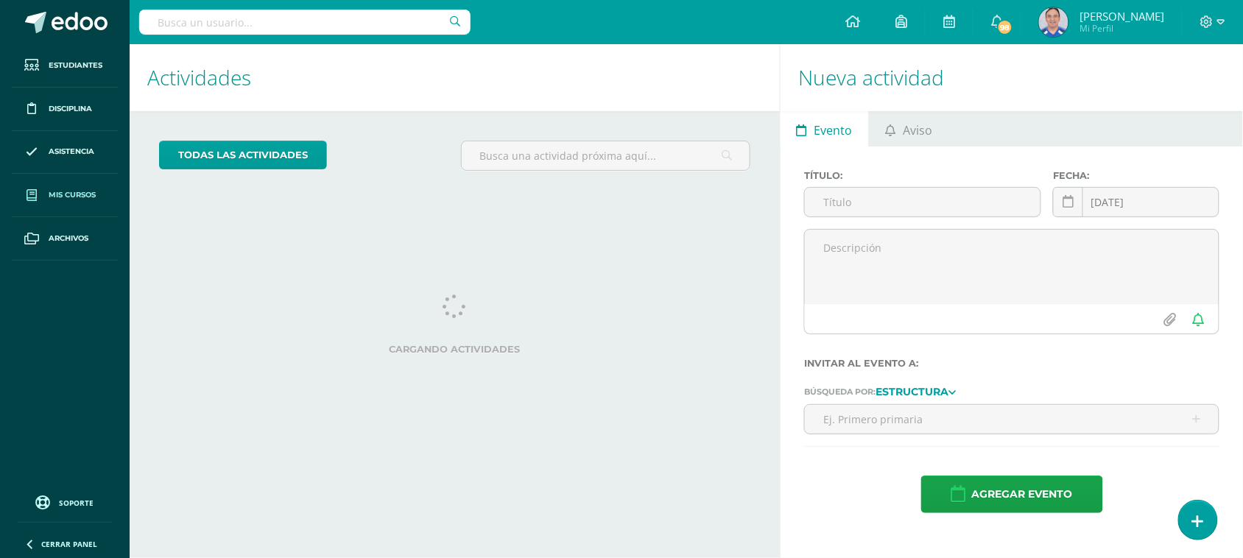
click at [105, 199] on link "Mis cursos" at bounding box center [65, 195] width 106 height 43
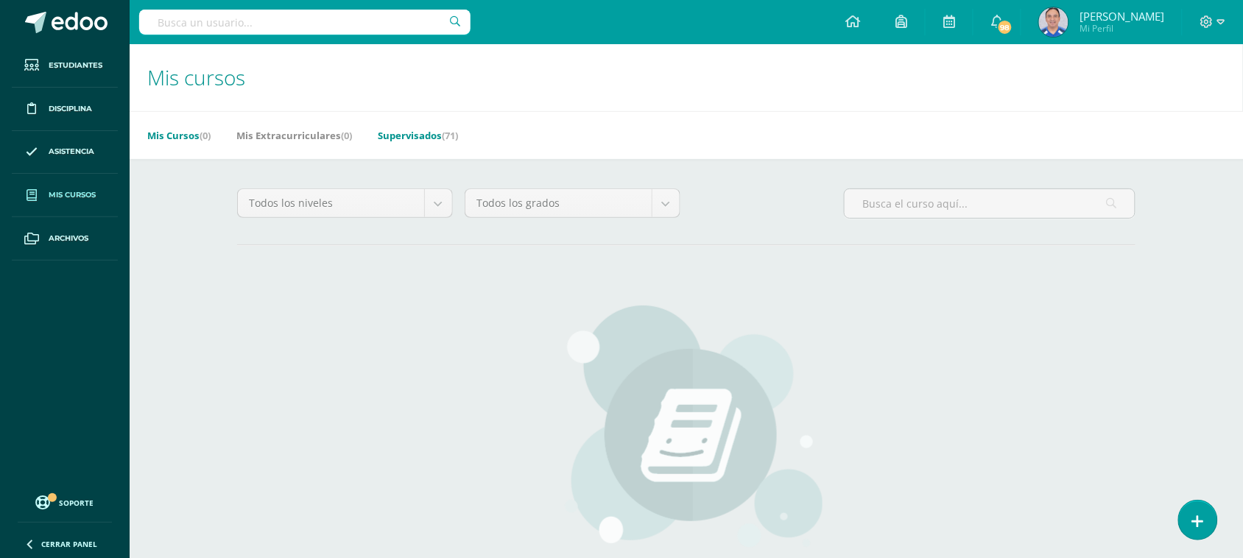
click at [417, 138] on link "Supervisados (71)" at bounding box center [418, 136] width 80 height 24
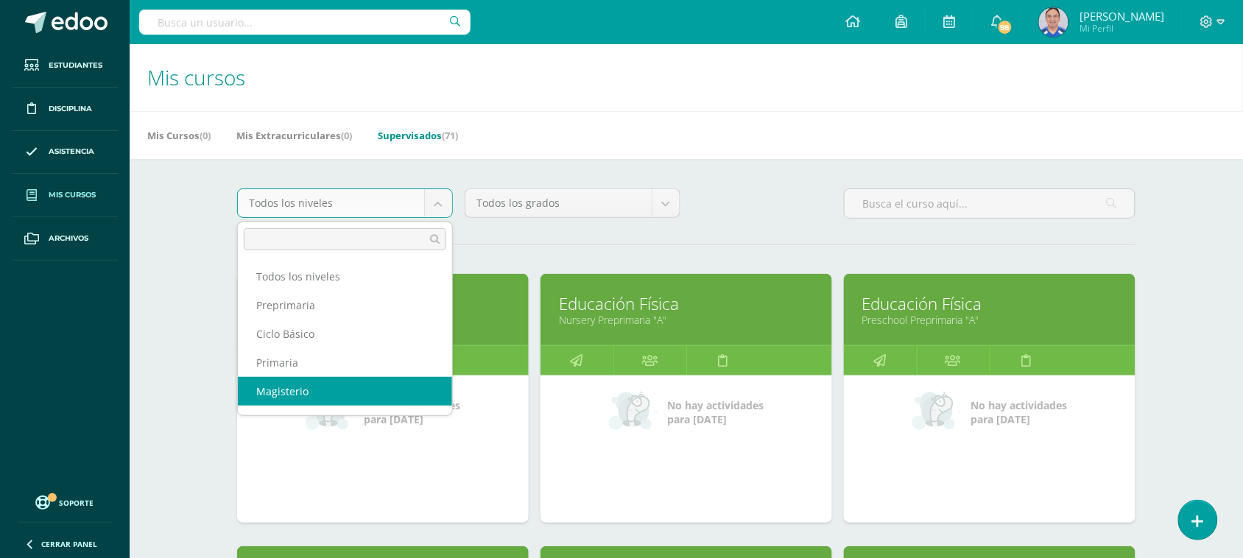
scroll to position [19, 0]
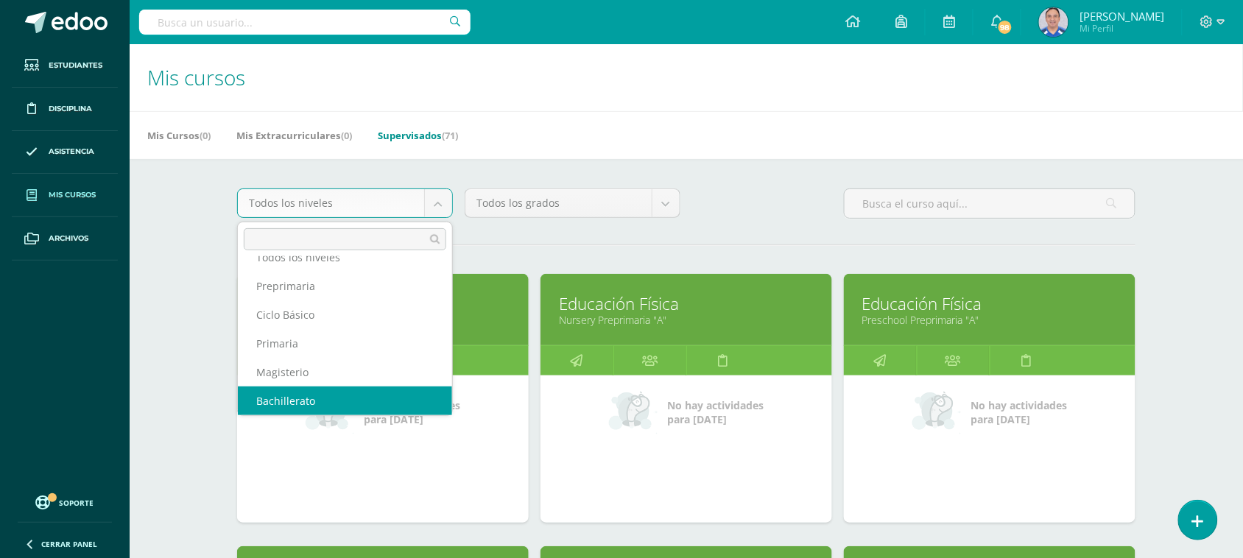
select select "9"
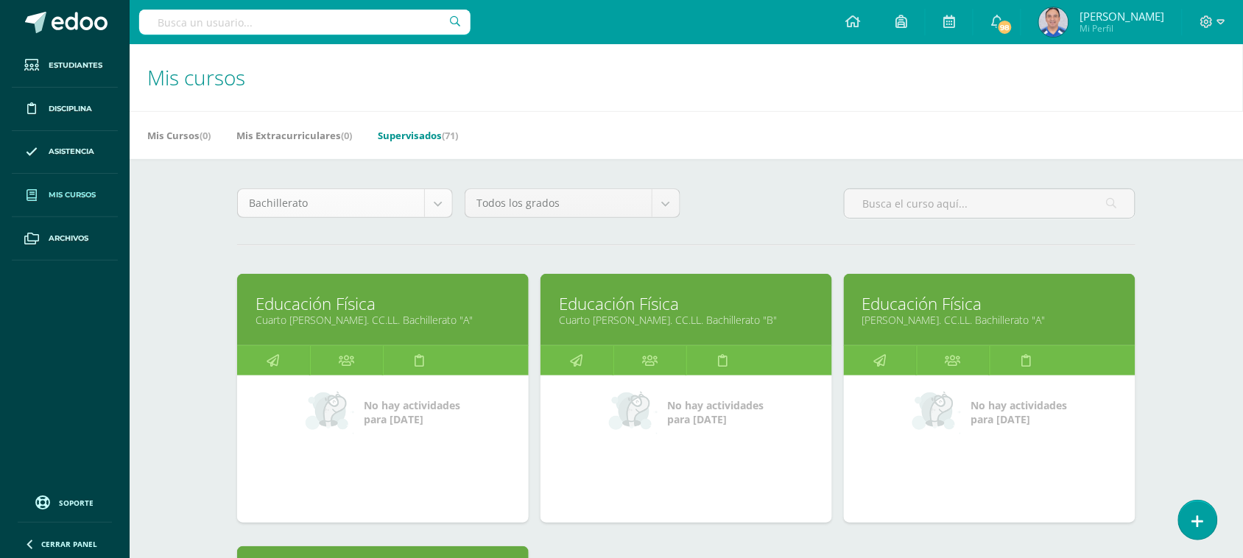
click at [434, 202] on body "Estudiantes Disciplina Asistencia Mis cursos Archivos Soporte Ayuda Reportar un…" at bounding box center [621, 458] width 1243 height 916
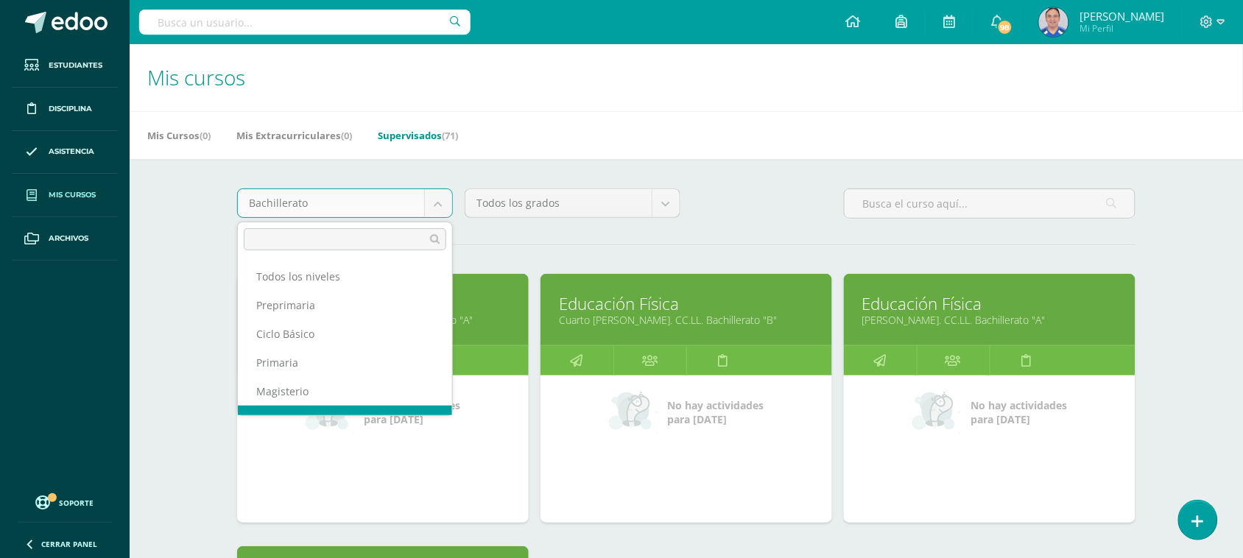
scroll to position [19, 0]
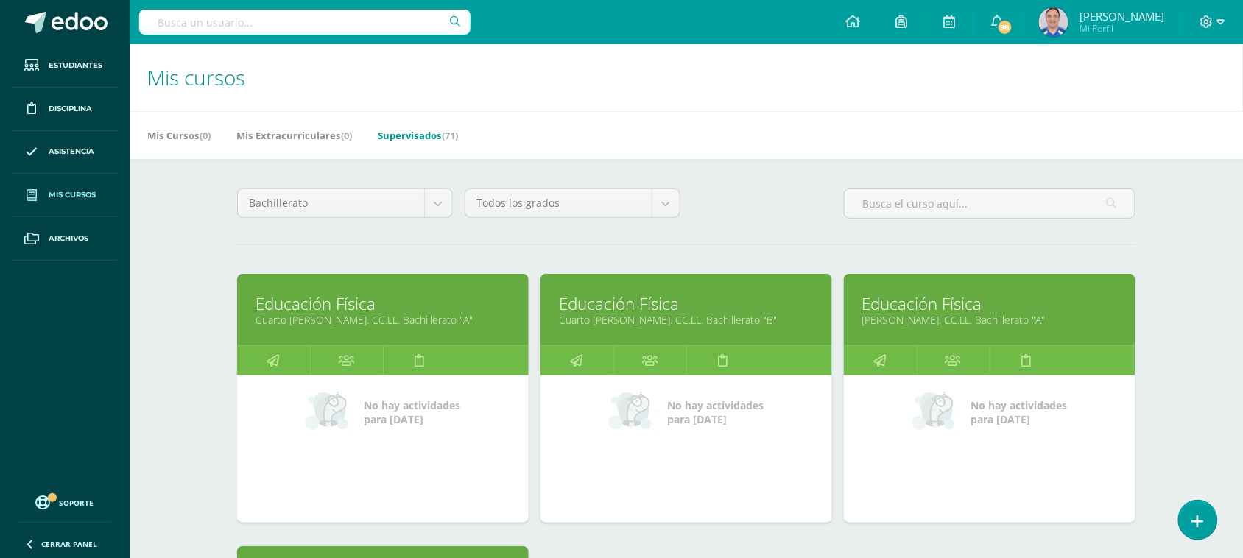
click at [545, 114] on body "Estudiantes Disciplina Asistencia Mis cursos Archivos Soporte Ayuda Reportar un…" at bounding box center [621, 458] width 1243 height 916
click at [294, 359] on link at bounding box center [273, 360] width 73 height 29
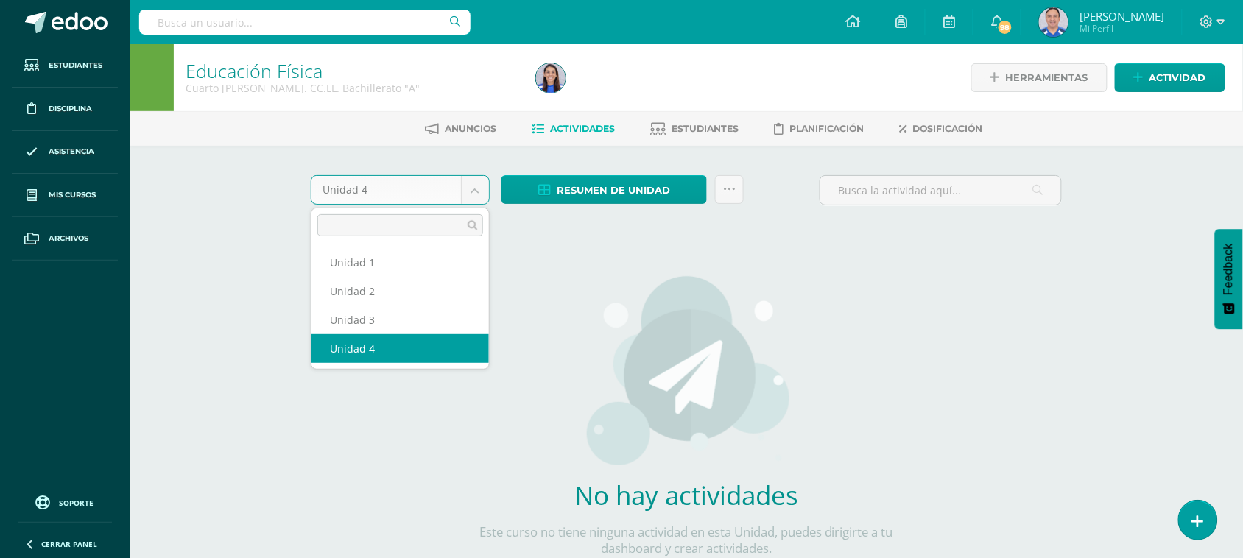
click at [472, 199] on body "Estudiantes Disciplina Asistencia Mis cursos Archivos Soporte Ayuda Reportar un…" at bounding box center [621, 316] width 1243 height 632
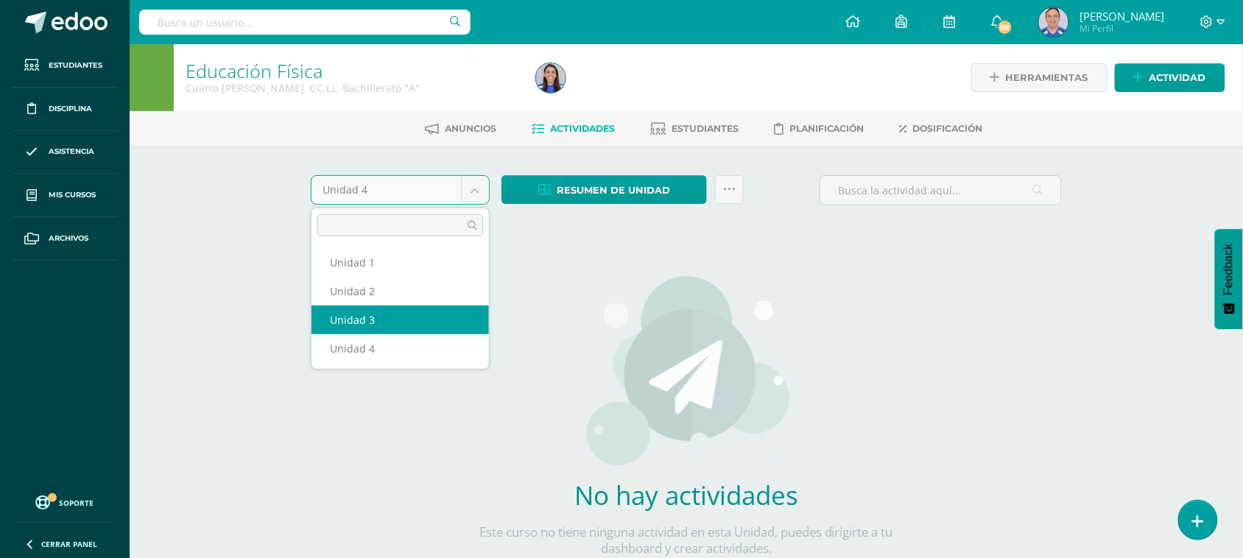
select select "Unidad 3"
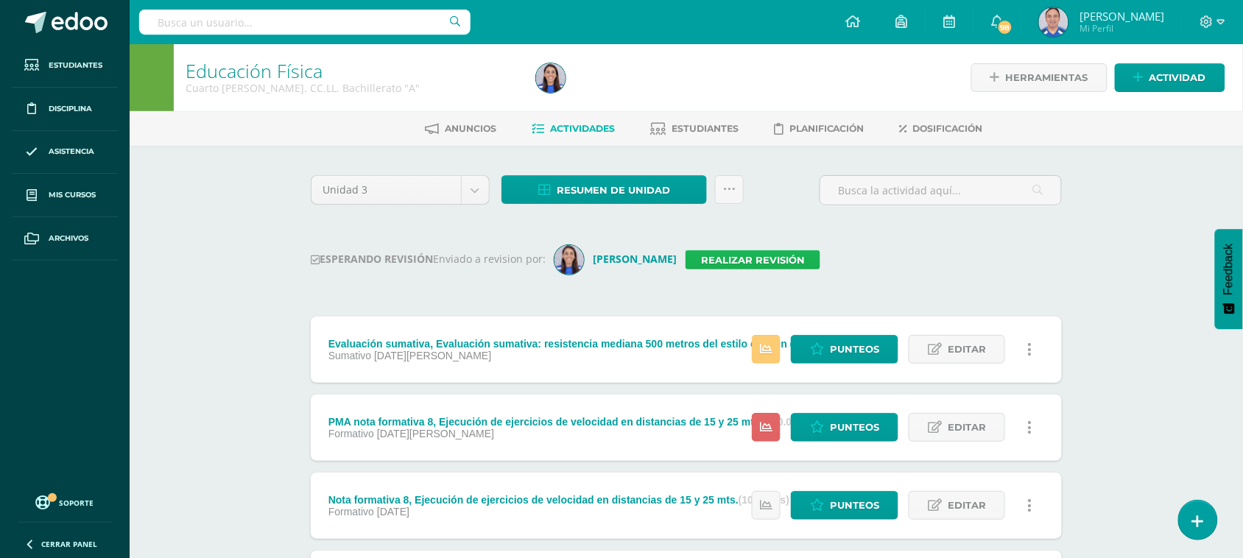
click at [790, 260] on link "Realizar revisión" at bounding box center [752, 259] width 135 height 19
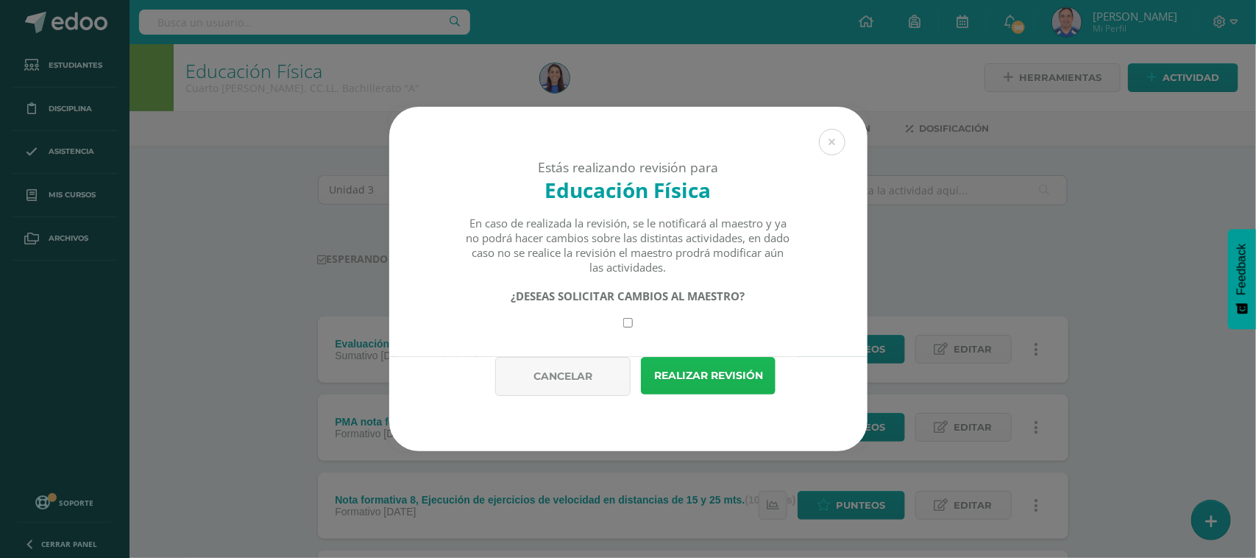
click at [747, 391] on button "Realizar revisión" at bounding box center [708, 376] width 135 height 38
click at [624, 324] on input "checkbox" at bounding box center [628, 323] width 10 height 10
checkbox input "true"
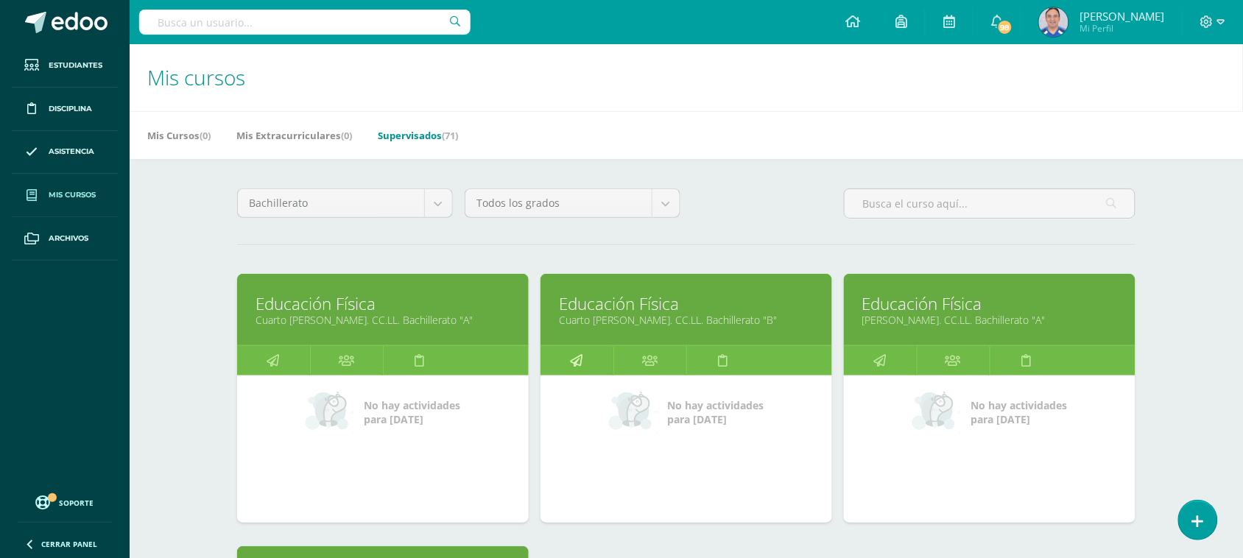
click at [602, 361] on link at bounding box center [576, 360] width 73 height 29
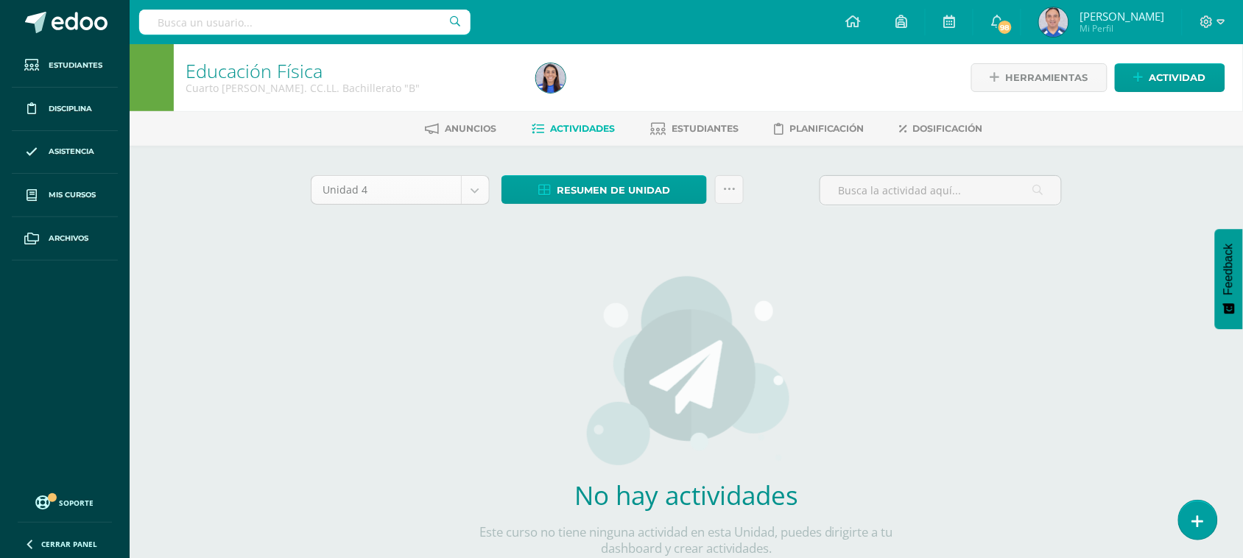
click at [473, 190] on body "Estudiantes Disciplina Asistencia Mis cursos Archivos Soporte Ayuda Reportar un…" at bounding box center [621, 316] width 1243 height 632
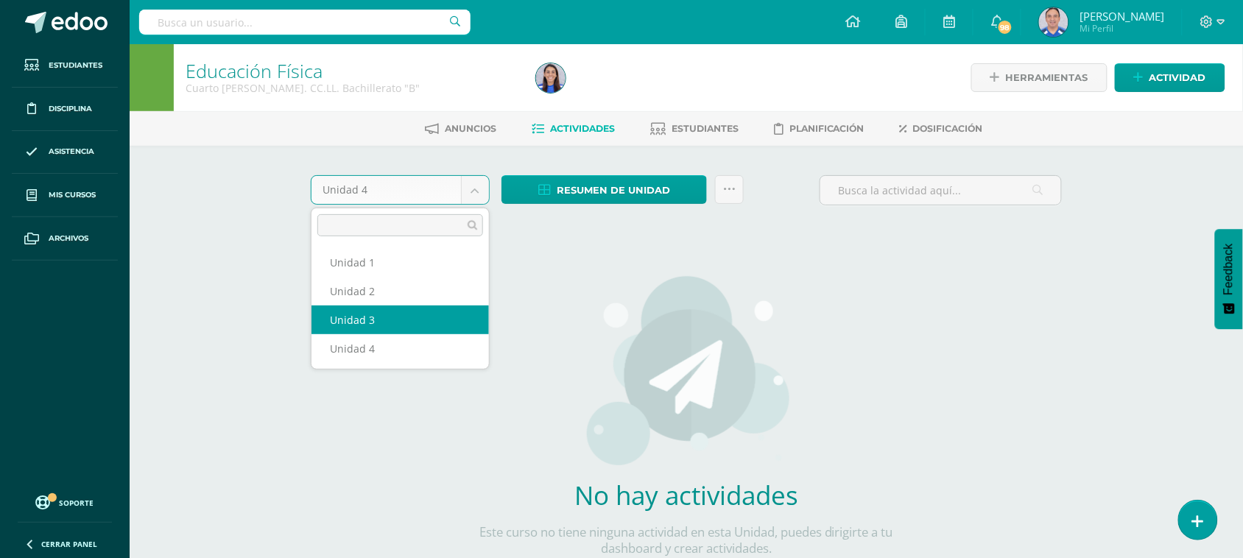
select select "Unidad 3"
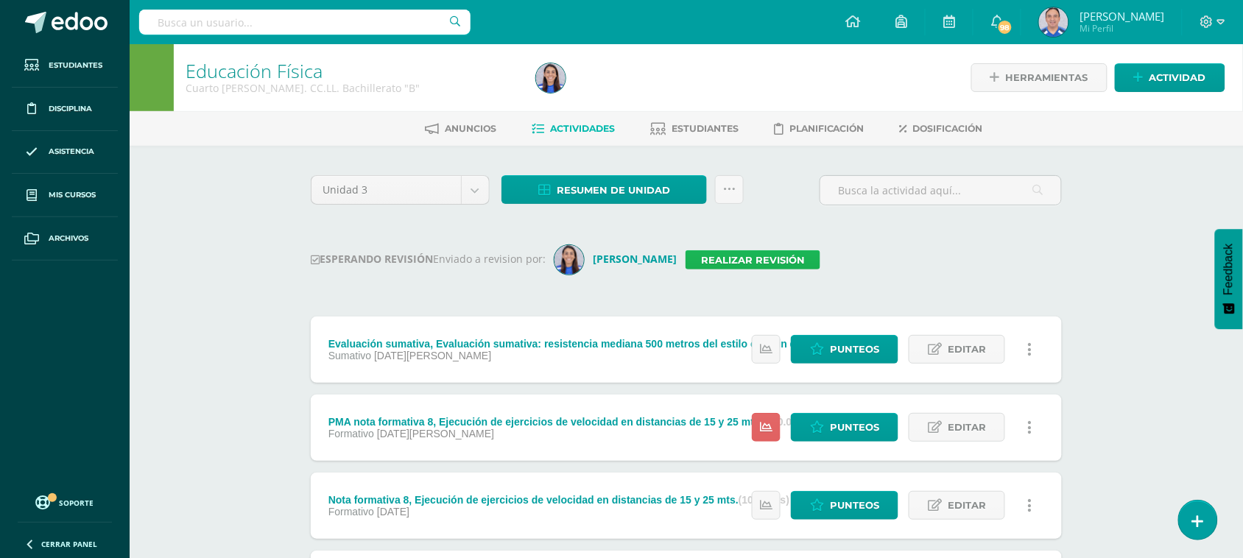
click at [797, 258] on link "Realizar revisión" at bounding box center [752, 259] width 135 height 19
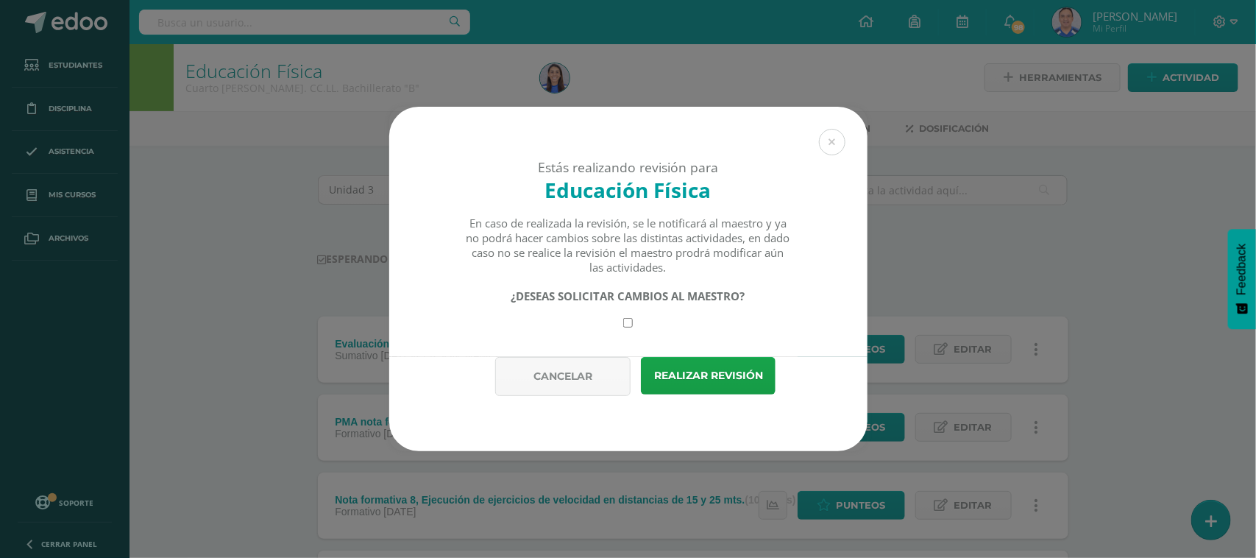
click at [635, 324] on div "¿DESEAS SOLICITAR CAMBIOS AL MAESTRO?" at bounding box center [628, 308] width 326 height 39
click at [628, 324] on input "checkbox" at bounding box center [628, 323] width 10 height 10
checkbox input "true"
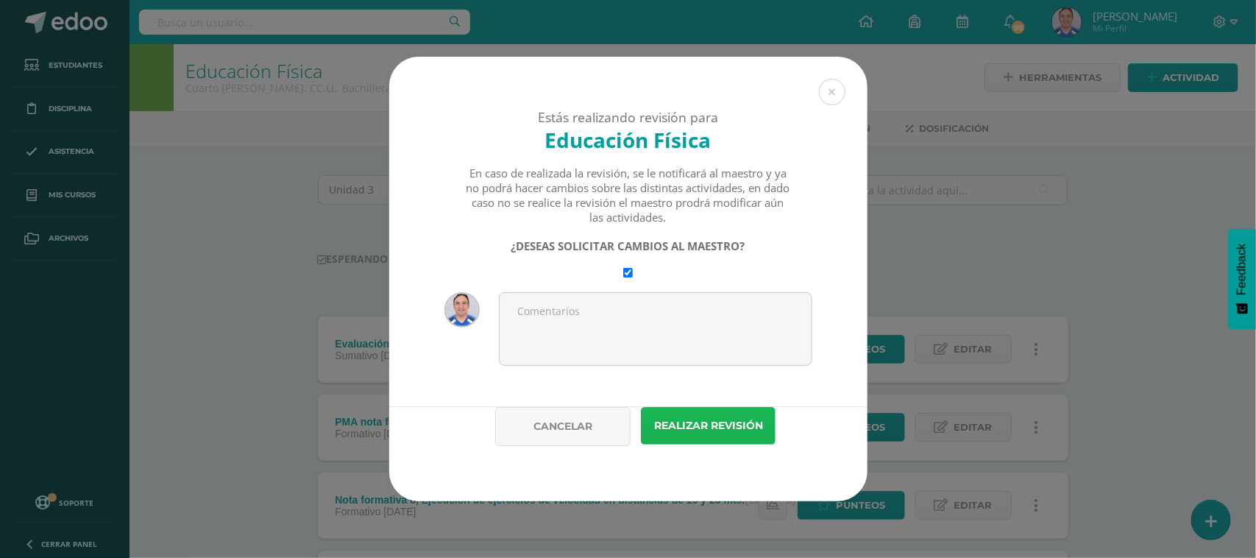
click at [727, 435] on button "Realizar revisión" at bounding box center [708, 426] width 135 height 38
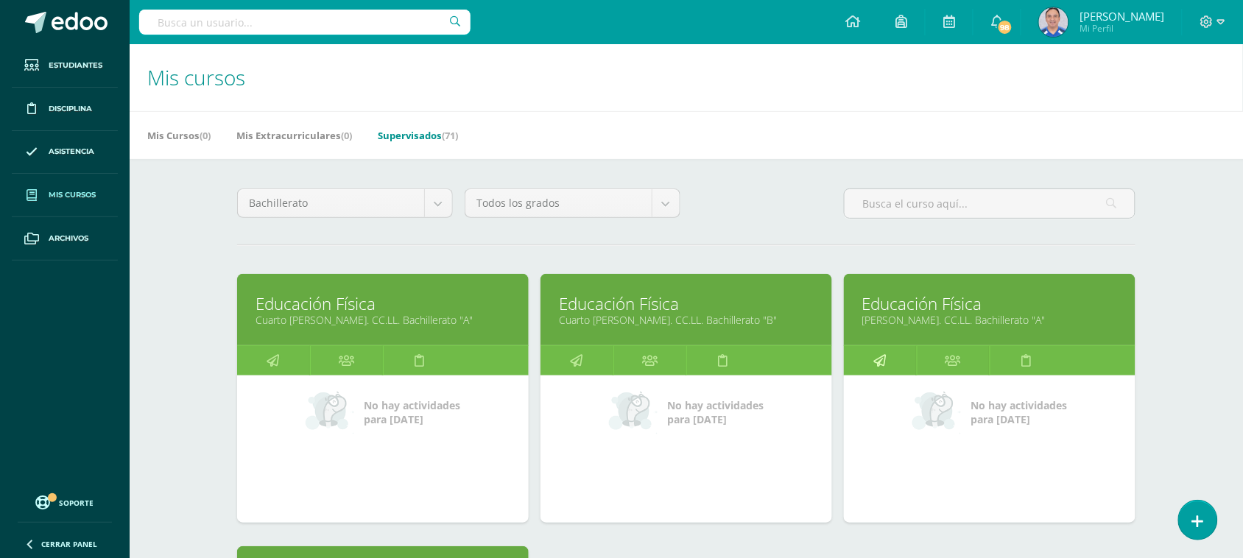
click at [899, 361] on link at bounding box center [880, 360] width 73 height 29
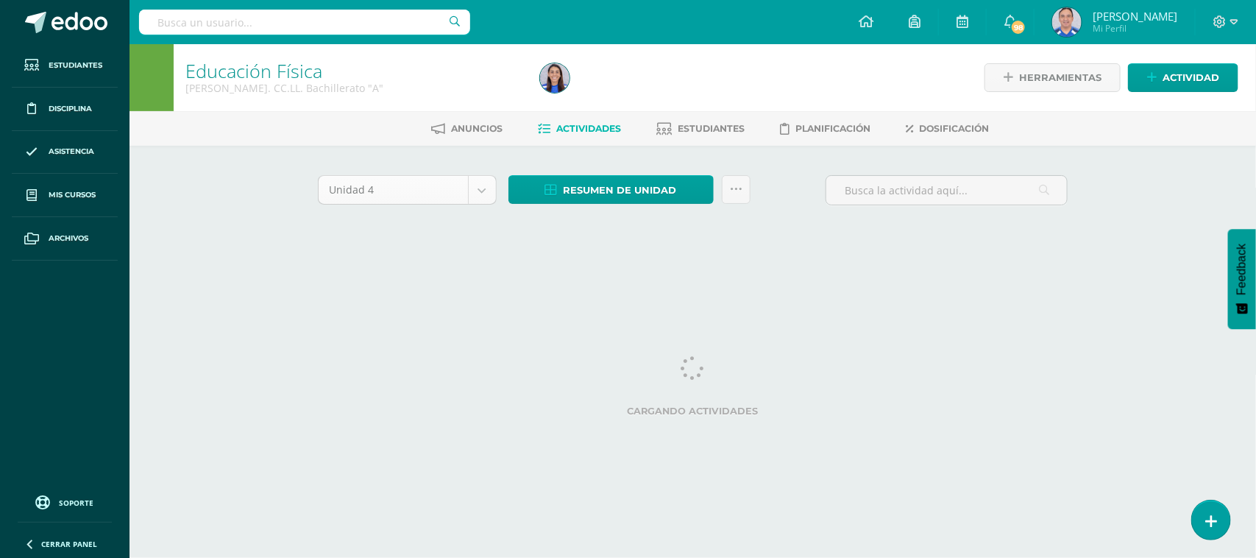
click at [480, 188] on body "Estudiantes Disciplina Asistencia Mis cursos Archivos Soporte Ayuda Reportar un…" at bounding box center [628, 137] width 1256 height 275
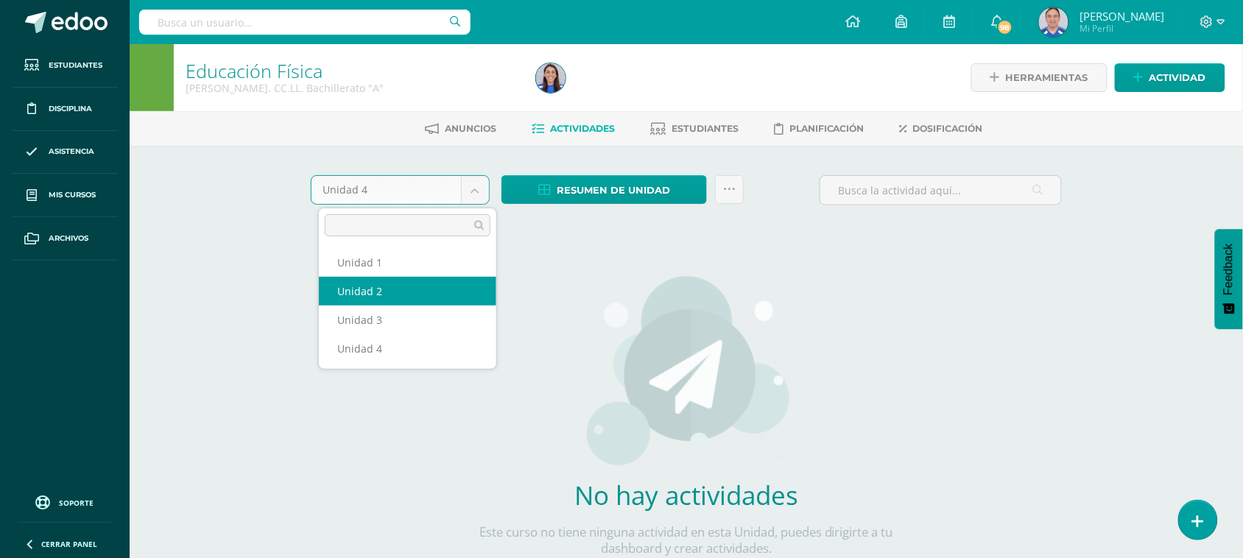
select select "Unidad 2"
click at [476, 192] on body "Estudiantes Disciplina Asistencia Mis cursos Archivos Soporte Ayuda Reportar un…" at bounding box center [621, 316] width 1243 height 632
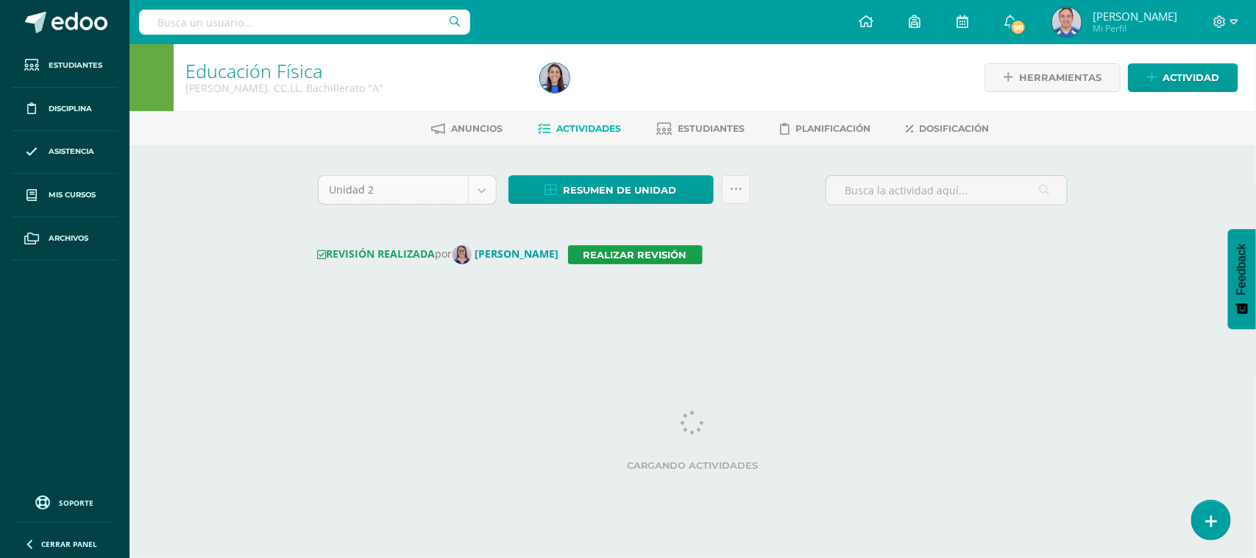
click at [478, 192] on body "Estudiantes Disciplina Asistencia Mis cursos Archivos Soporte Ayuda Reportar un…" at bounding box center [628, 164] width 1256 height 329
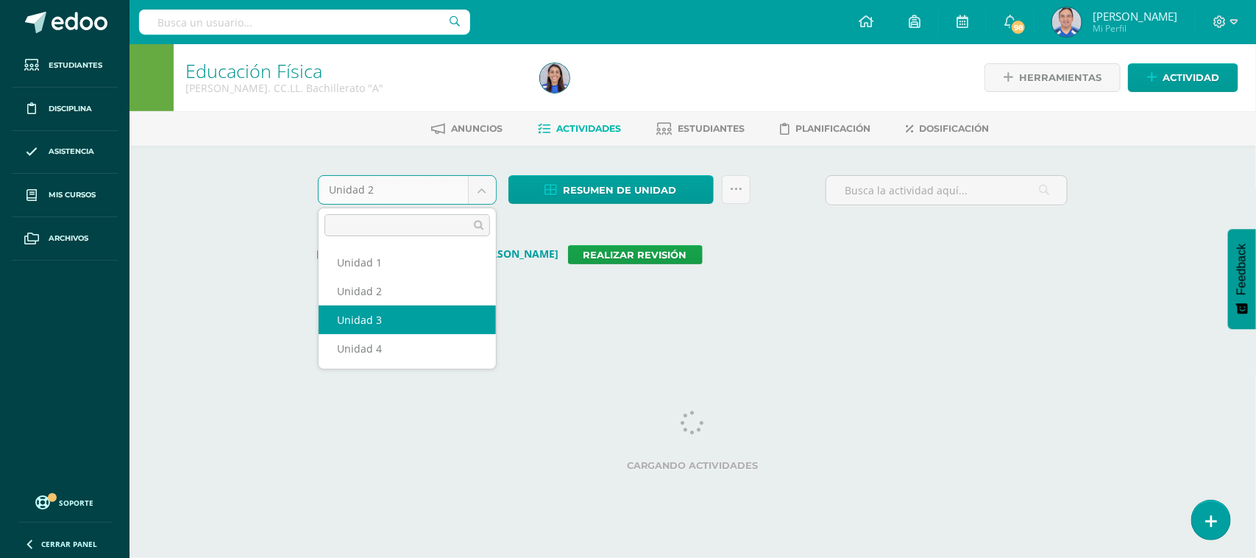
select select "Unidad 3"
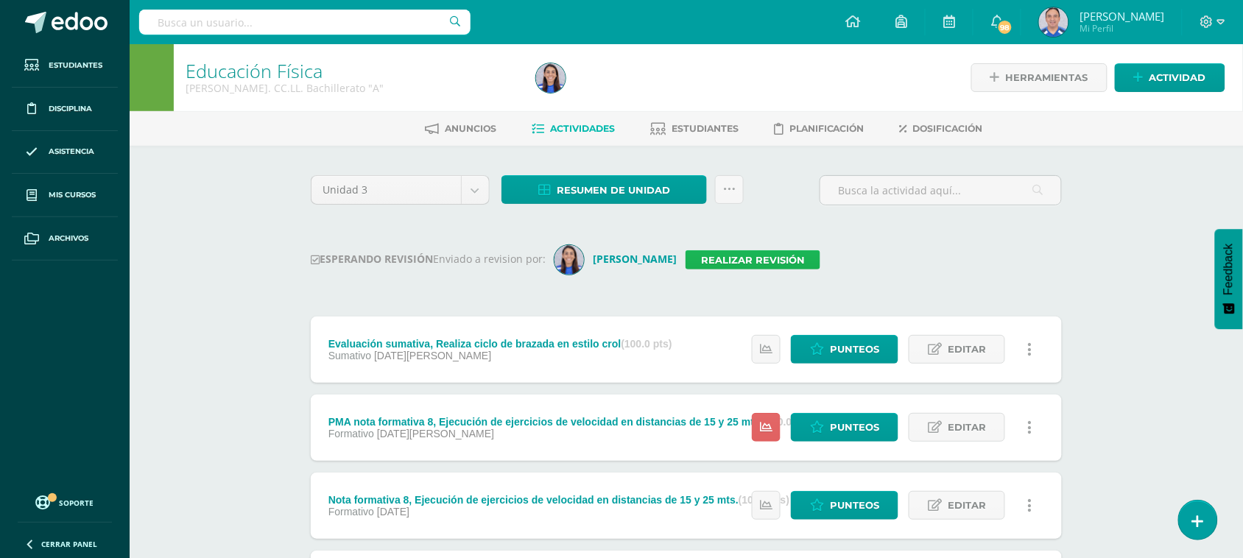
click at [767, 261] on link "Realizar revisión" at bounding box center [752, 259] width 135 height 19
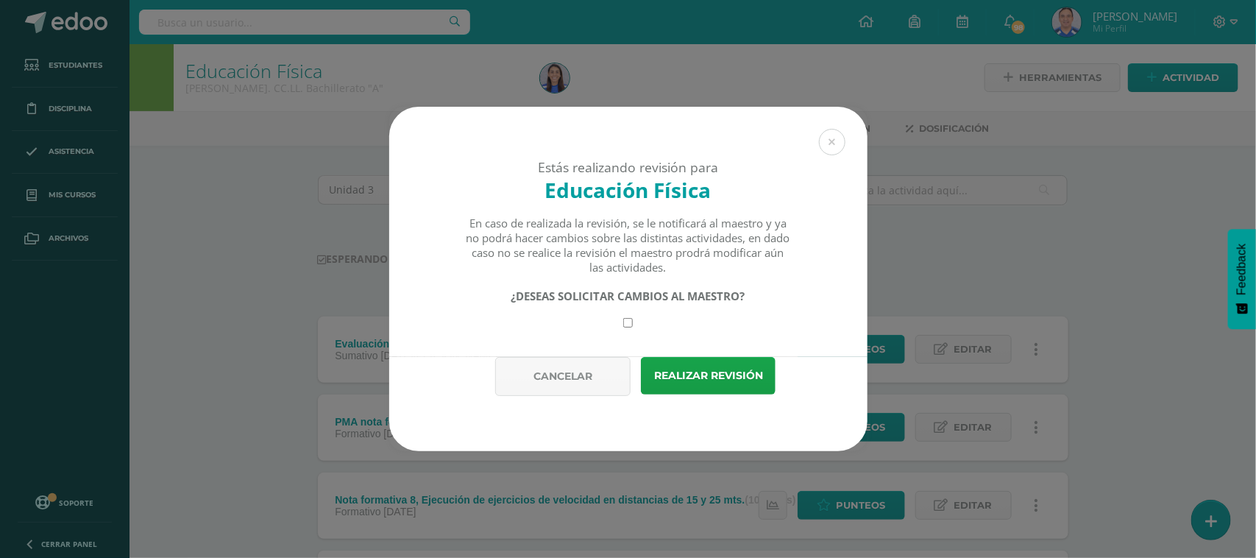
click at [623, 328] on input "checkbox" at bounding box center [628, 323] width 10 height 10
checkbox input "true"
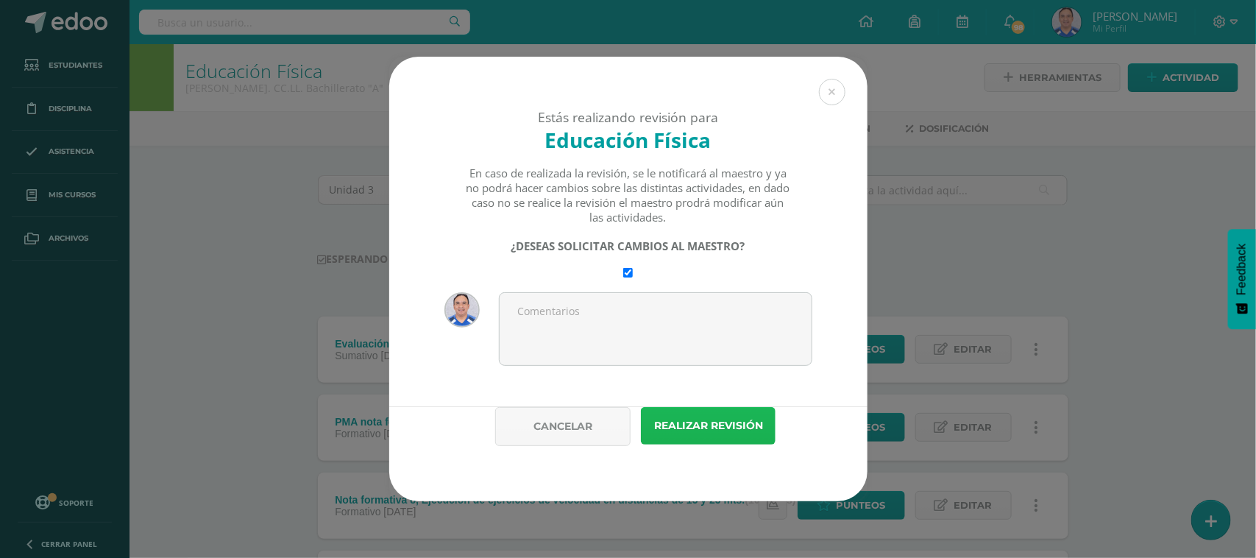
click at [727, 420] on button "Realizar revisión" at bounding box center [708, 426] width 135 height 38
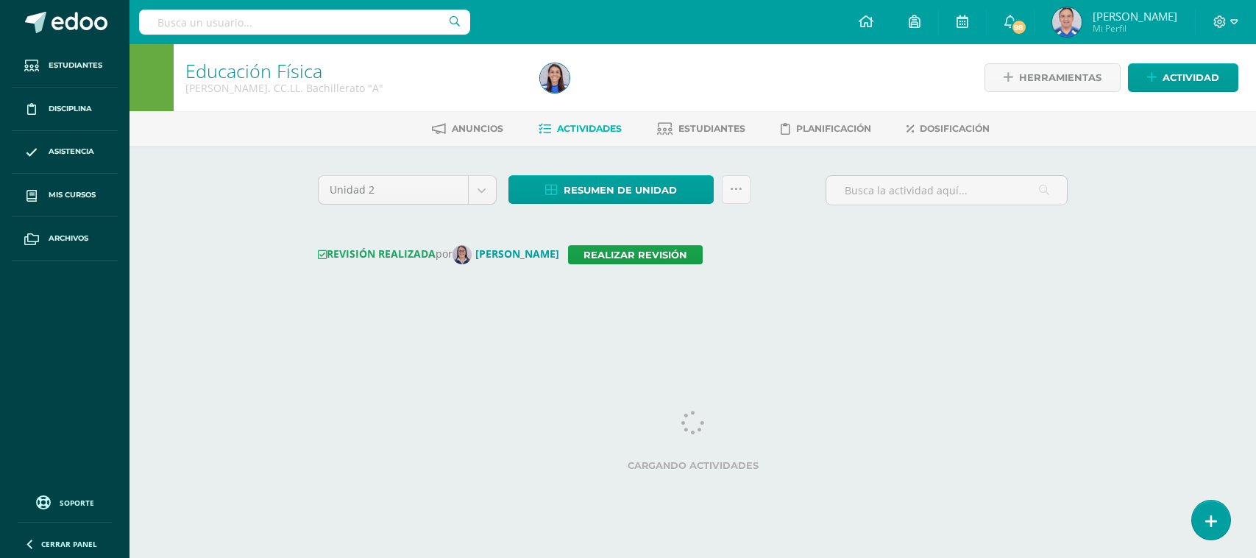
select select "Unidad 3"
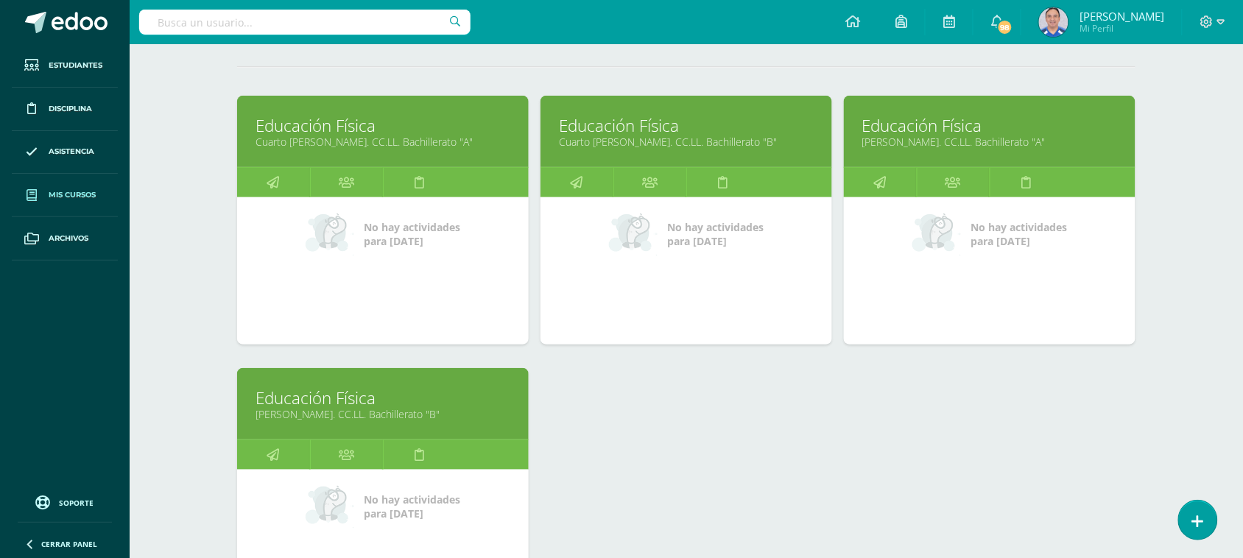
scroll to position [217, 0]
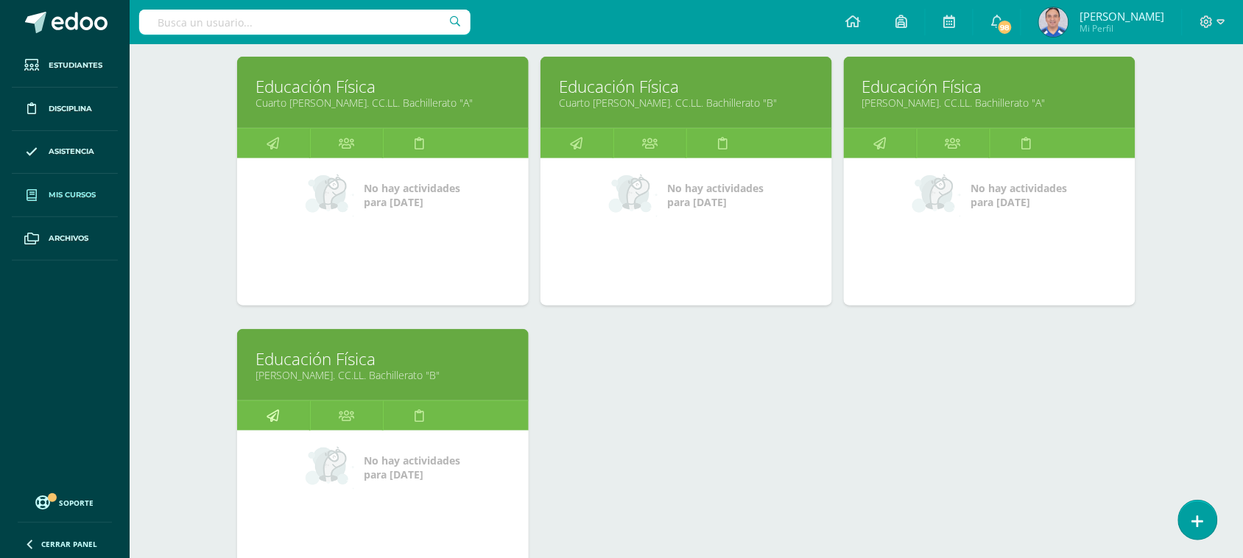
click at [292, 423] on link at bounding box center [273, 415] width 73 height 29
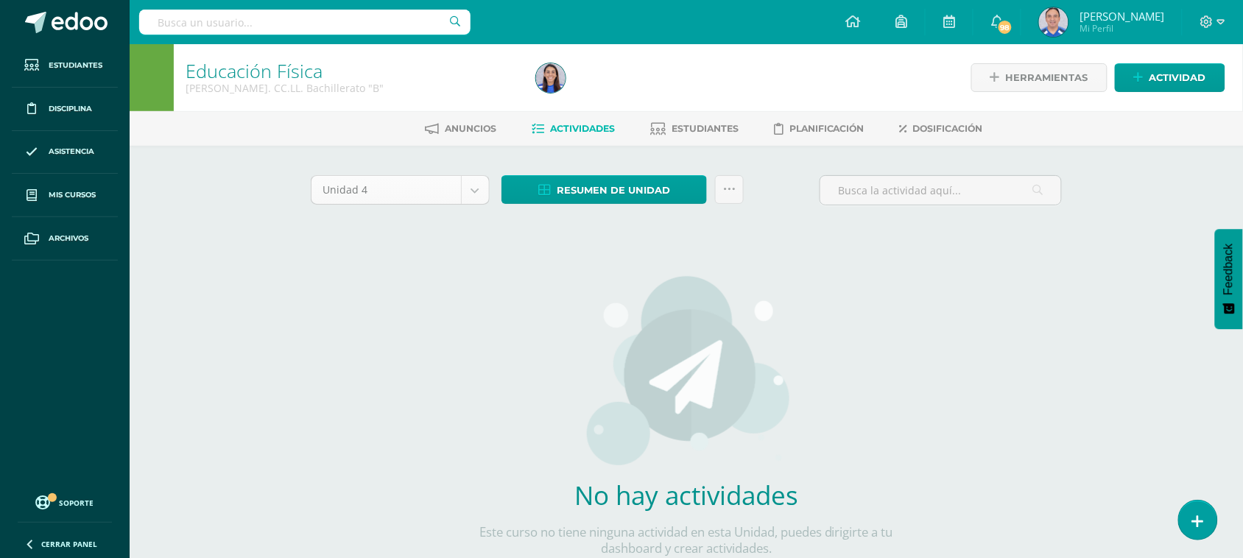
click at [468, 196] on body "Estudiantes Disciplina Asistencia Mis cursos Archivos Soporte Ayuda Reportar un…" at bounding box center [621, 316] width 1243 height 632
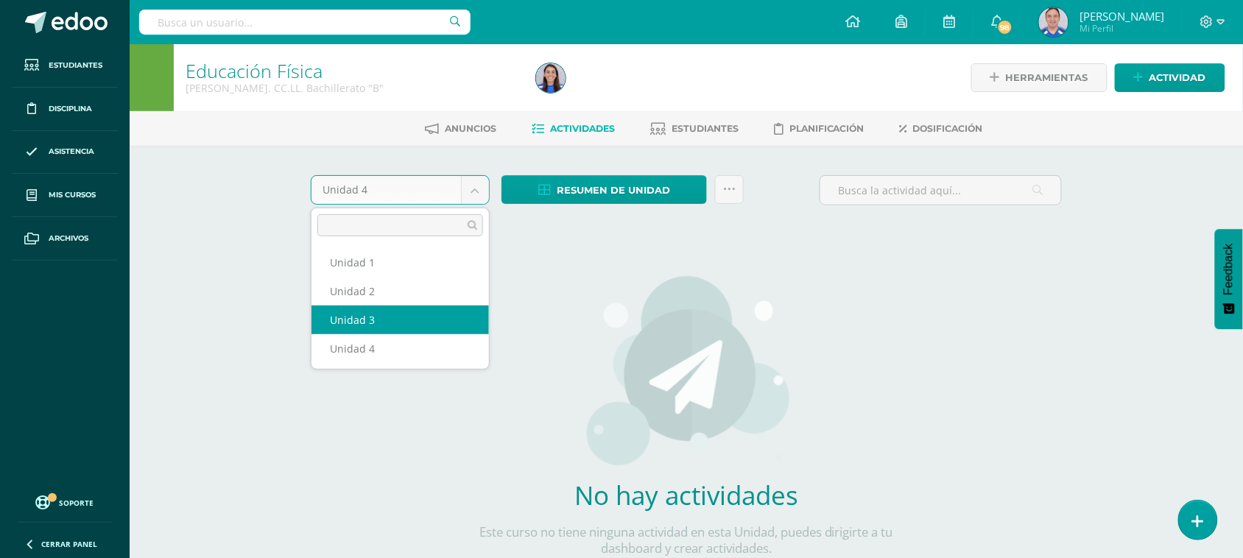
select select "Unidad 3"
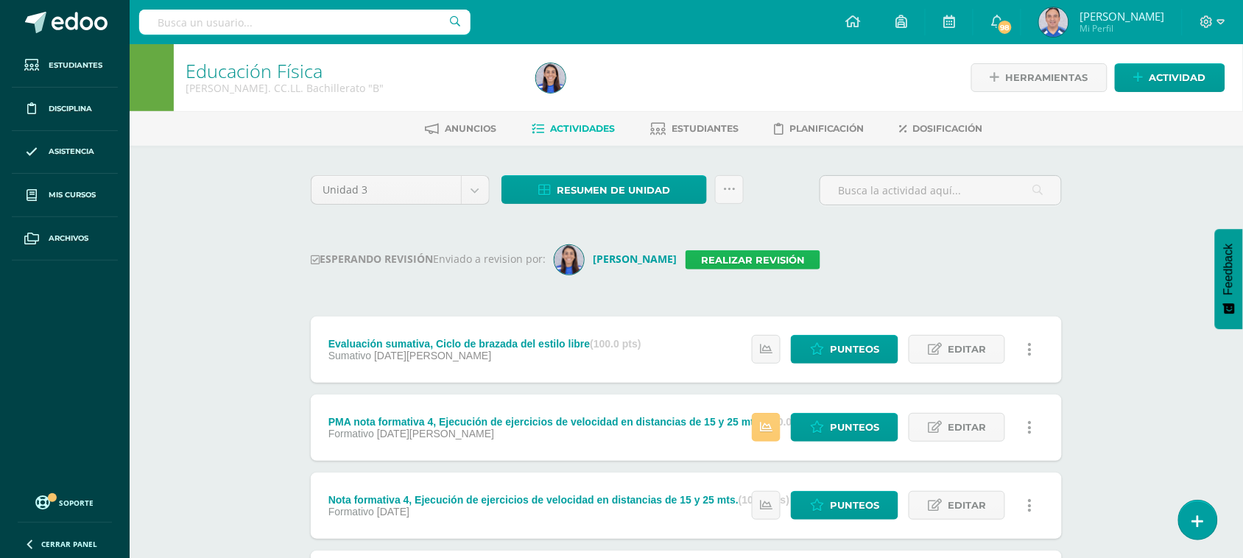
click at [771, 255] on link "Realizar revisión" at bounding box center [752, 259] width 135 height 19
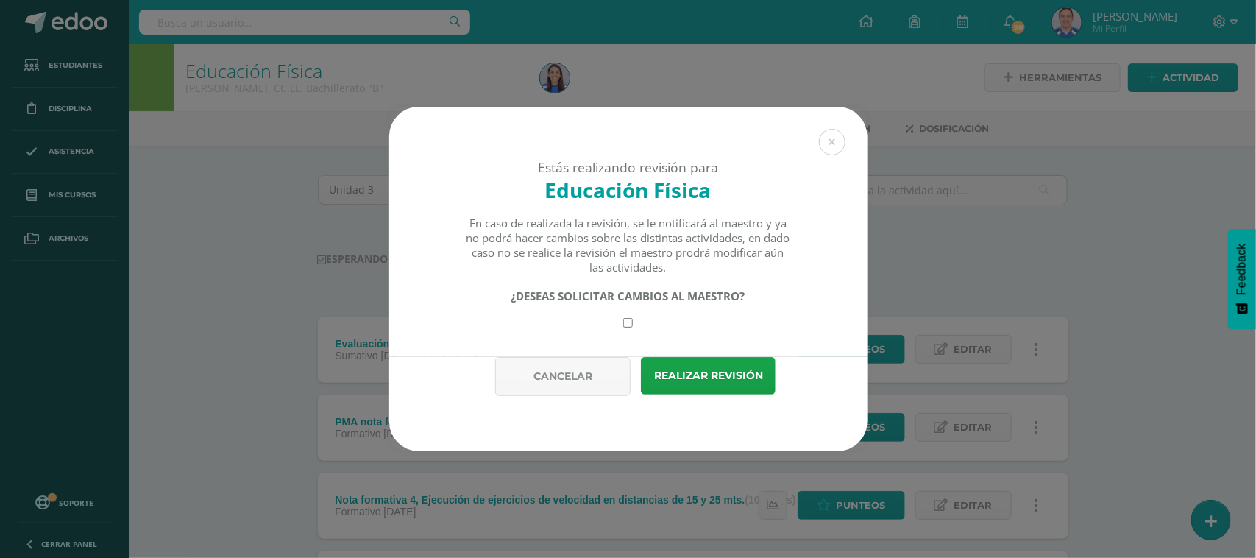
click at [633, 320] on input "checkbox" at bounding box center [628, 323] width 10 height 10
checkbox input "true"
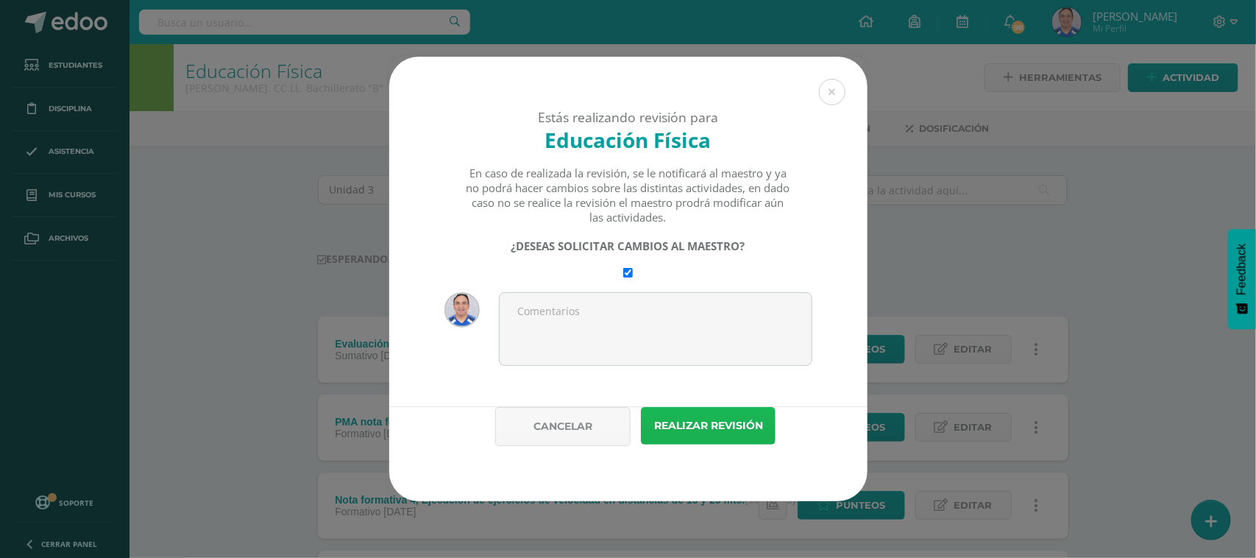
click at [734, 429] on button "Realizar revisión" at bounding box center [708, 426] width 135 height 38
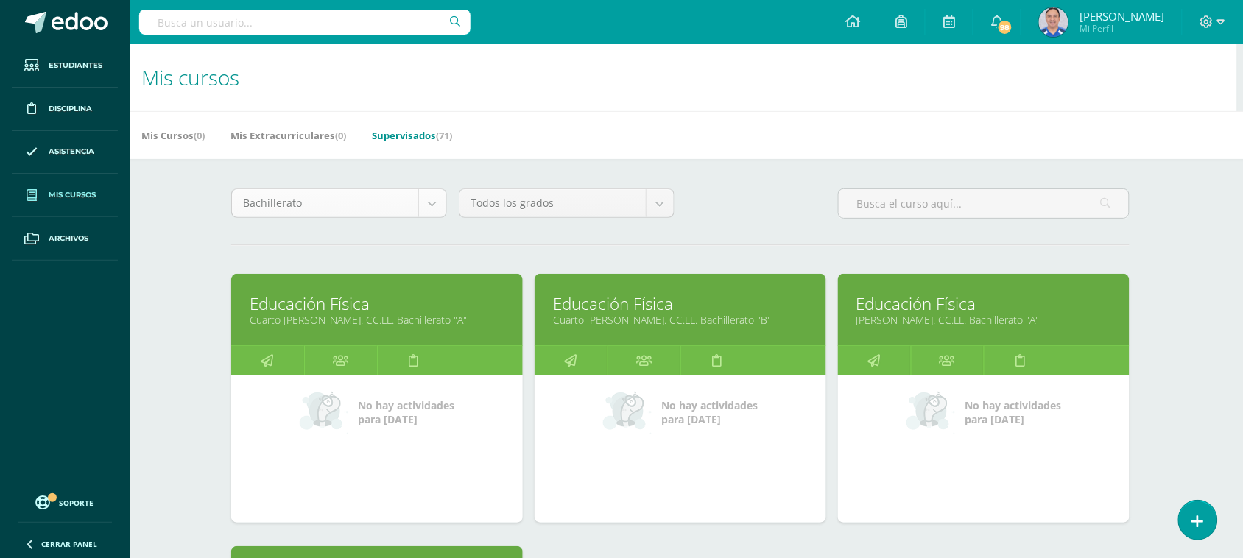
click at [431, 202] on body "Estudiantes Disciplina Asistencia Mis cursos Archivos Soporte Ayuda Reportar un…" at bounding box center [615, 458] width 1243 height 916
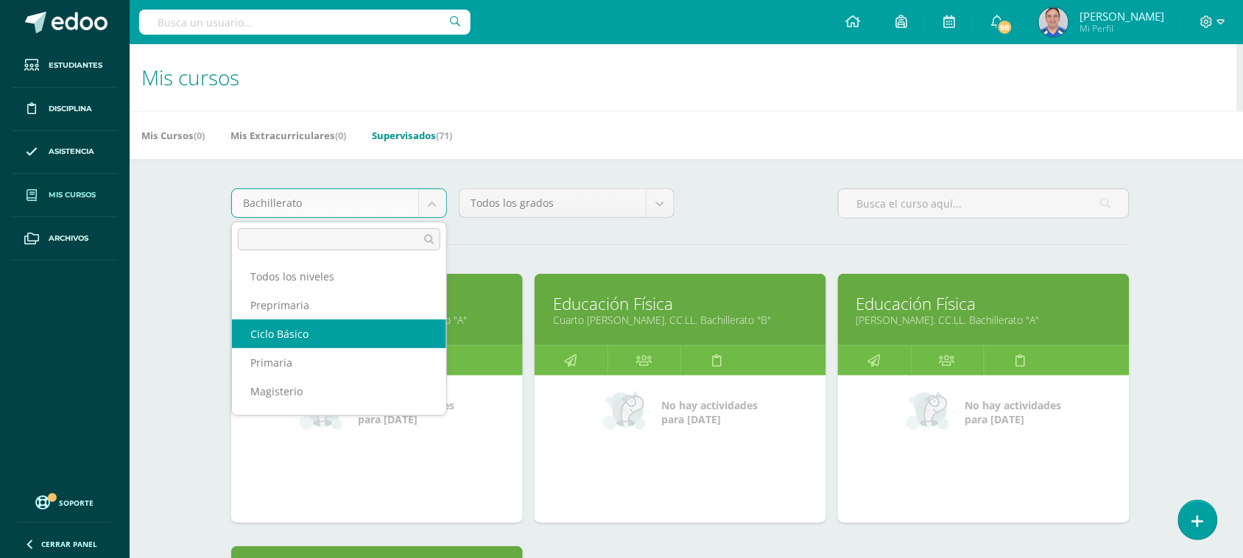
select select "7"
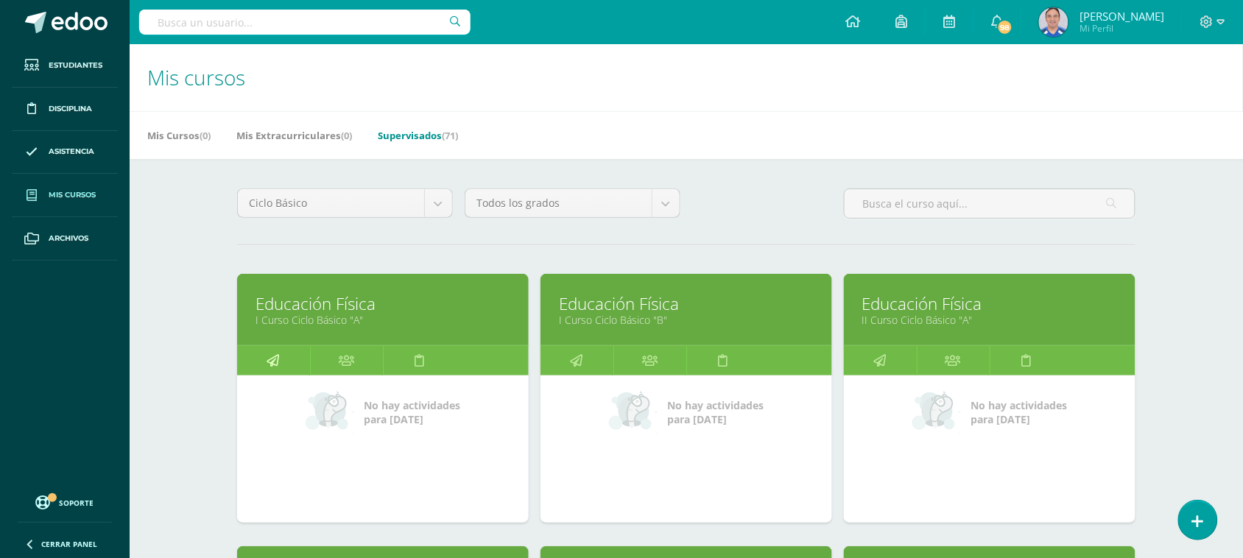
click at [295, 363] on link at bounding box center [273, 360] width 73 height 29
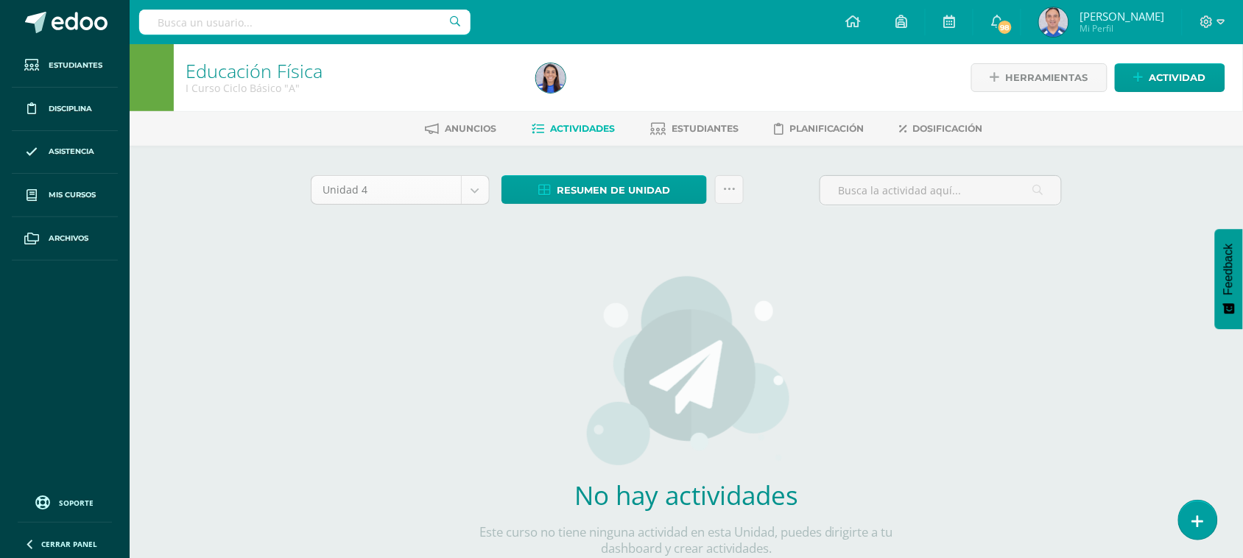
click at [482, 190] on body "Estudiantes Disciplina Asistencia Mis cursos Archivos Soporte Ayuda Reportar un…" at bounding box center [621, 316] width 1243 height 632
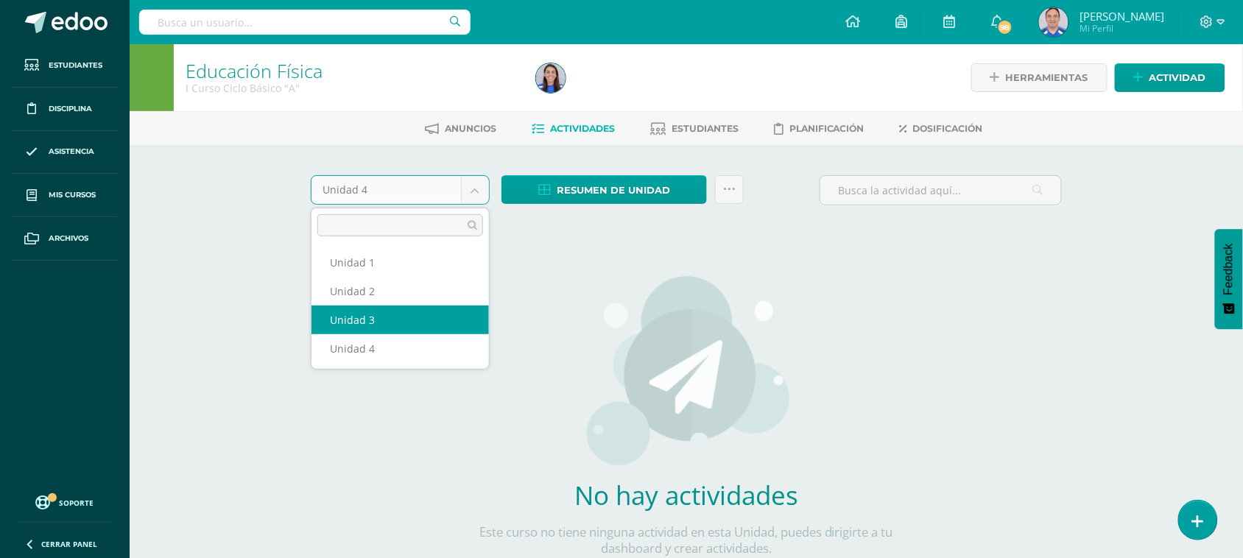
select select "Unidad 3"
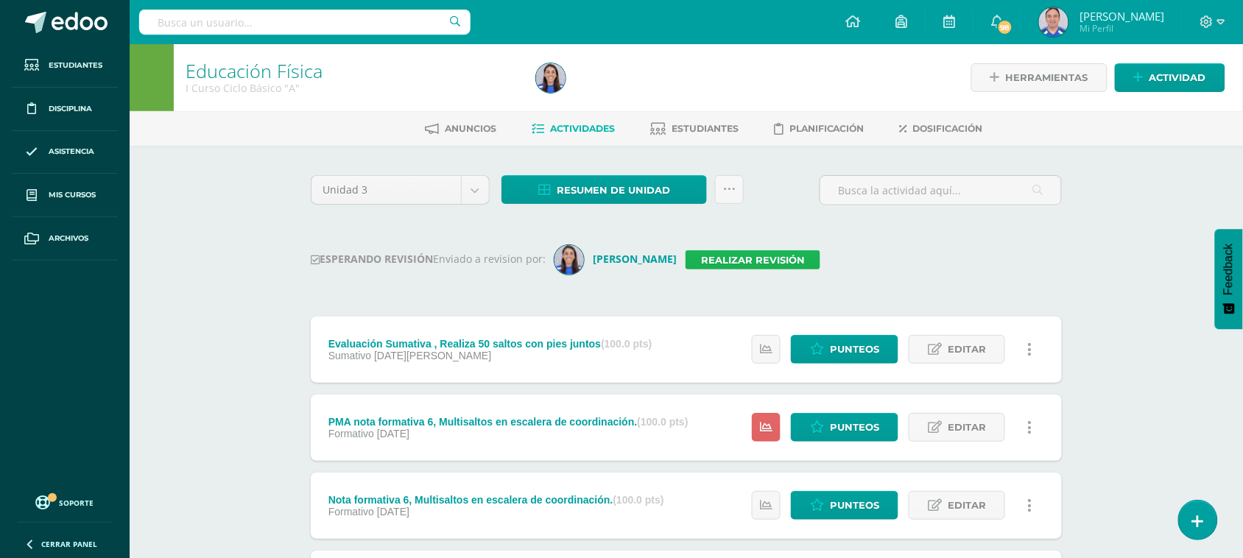
click at [781, 262] on link "Realizar revisión" at bounding box center [752, 259] width 135 height 19
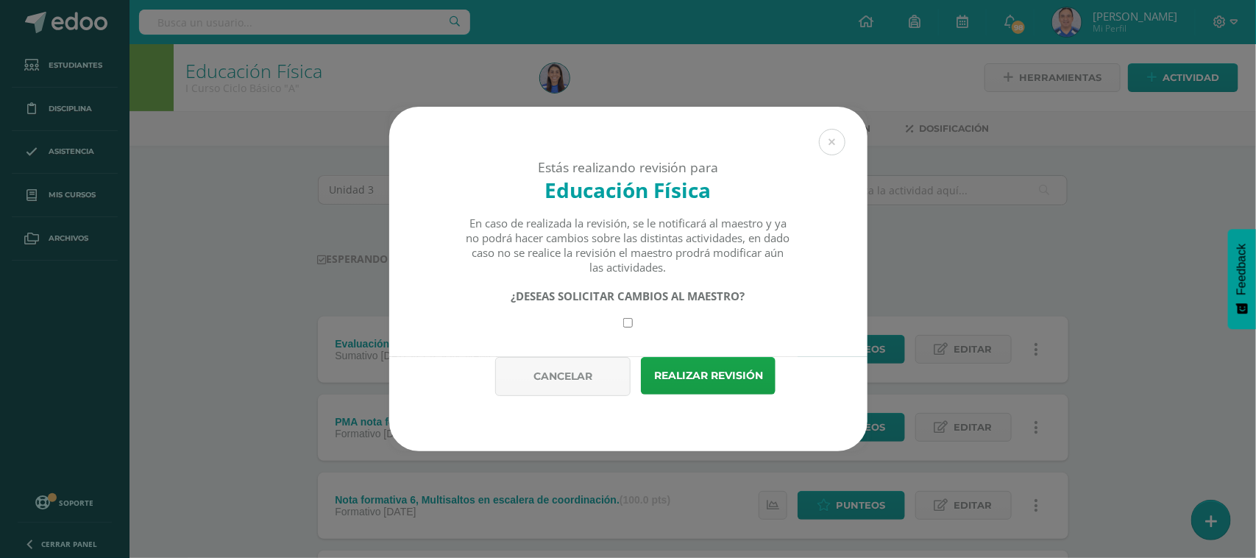
click at [627, 320] on input "checkbox" at bounding box center [628, 323] width 10 height 10
checkbox input "true"
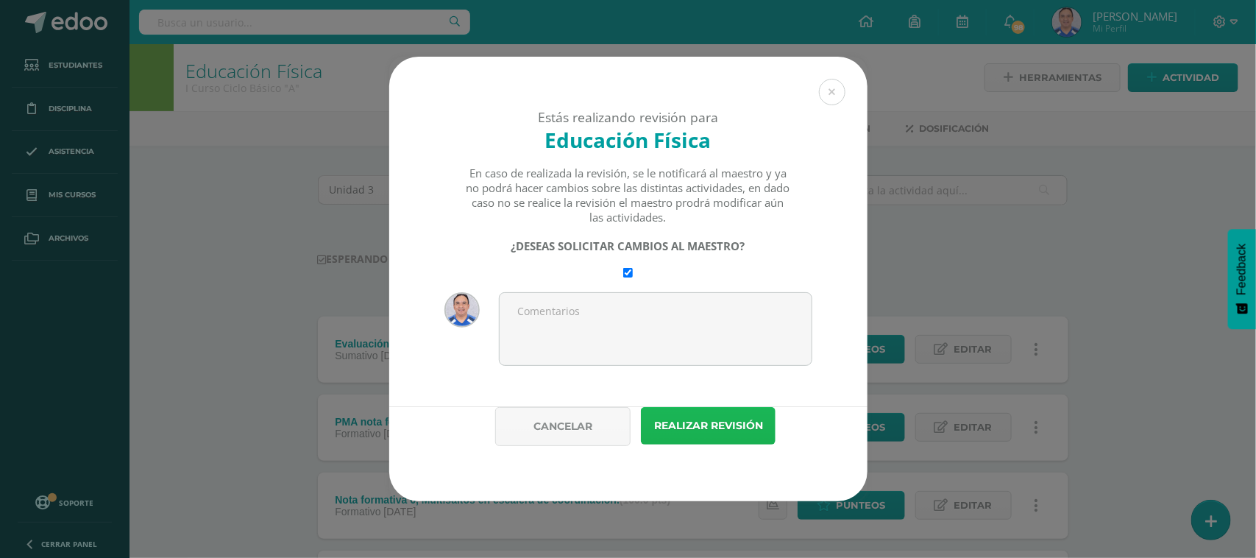
click at [705, 413] on button "Realizar revisión" at bounding box center [708, 426] width 135 height 38
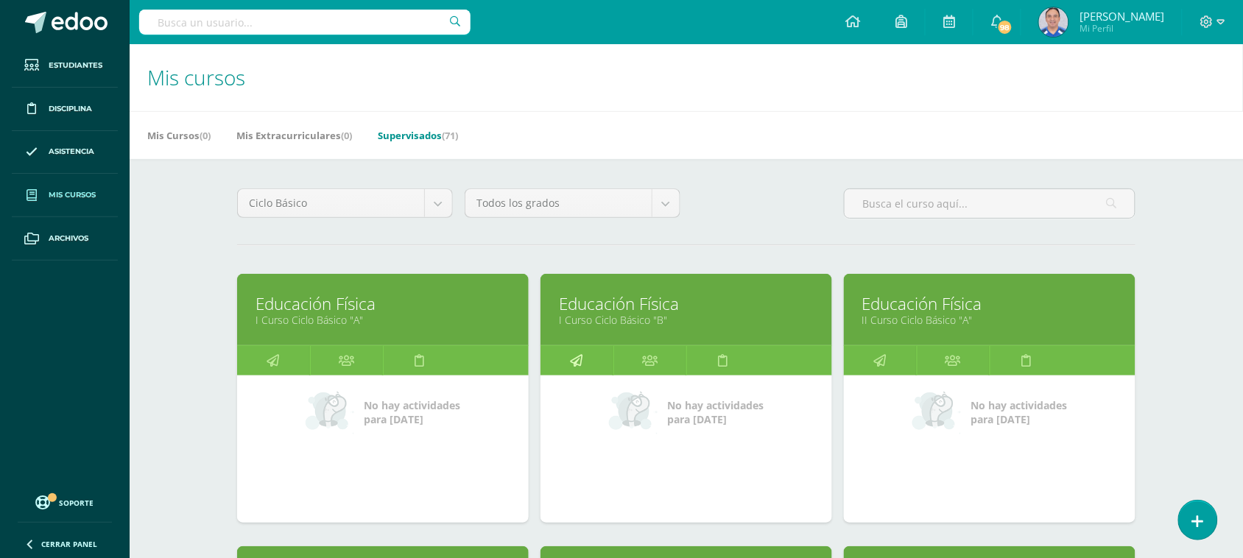
click at [591, 357] on link at bounding box center [576, 360] width 73 height 29
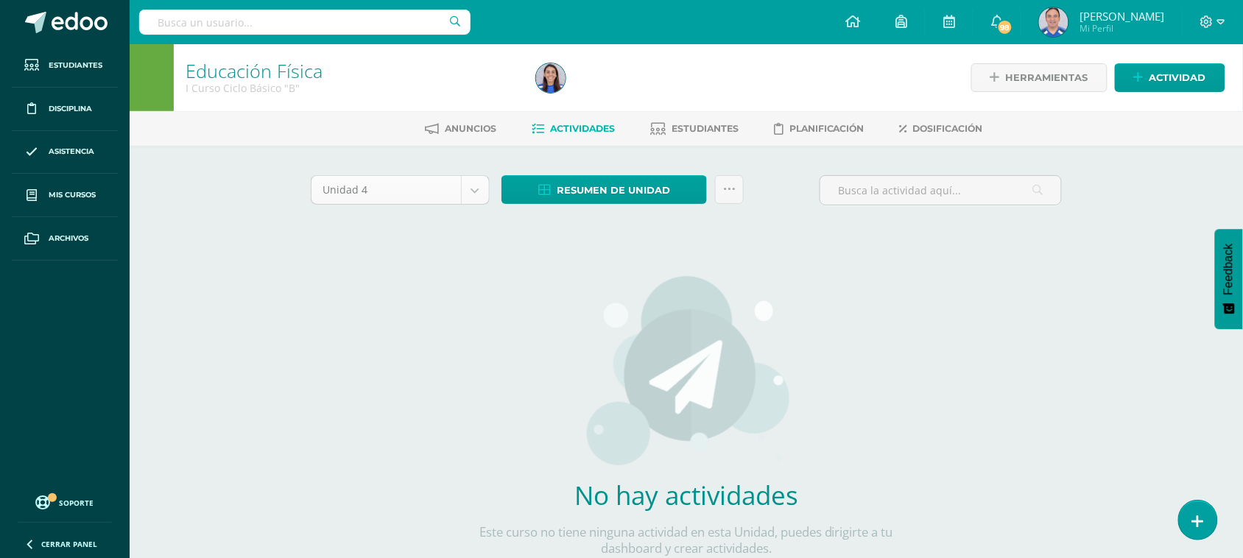
click at [476, 196] on body "Estudiantes Disciplina Asistencia Mis cursos Archivos Soporte Ayuda Reportar un…" at bounding box center [621, 316] width 1243 height 632
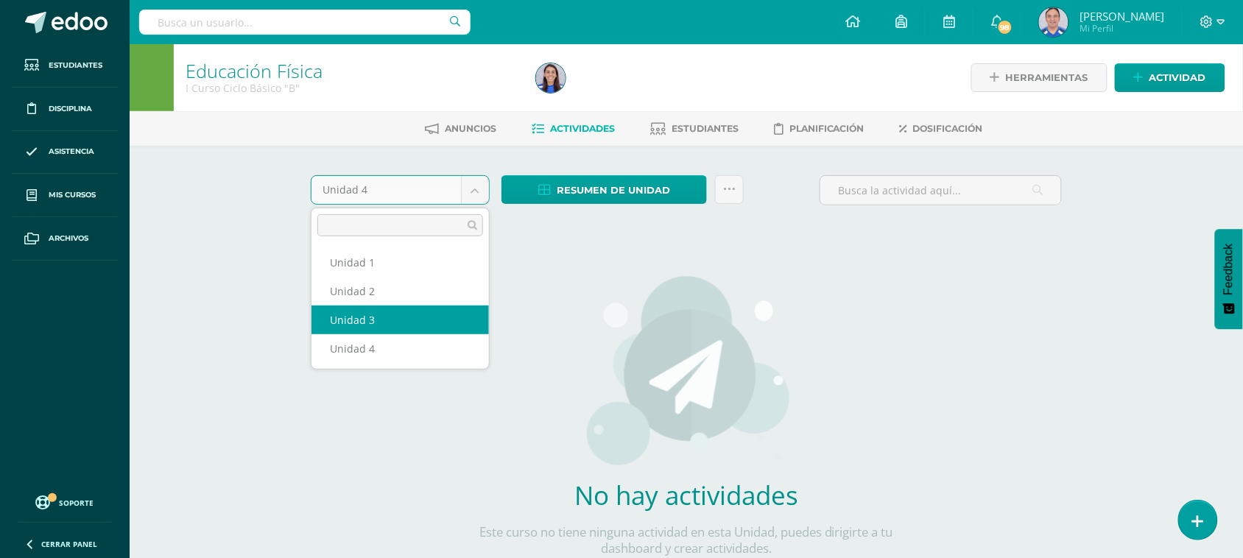
select select "Unidad 3"
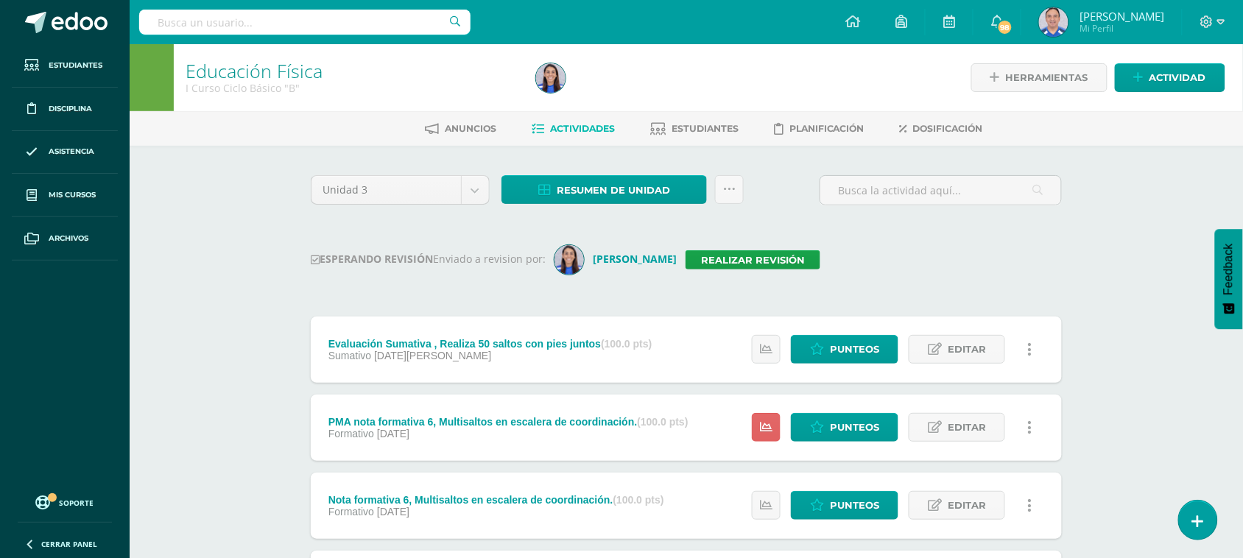
click at [403, 320] on div "Evaluación Sumativa , Realiza 50 saltos con pies juntos (100.0 pts) Sumativo 04…" at bounding box center [490, 350] width 358 height 66
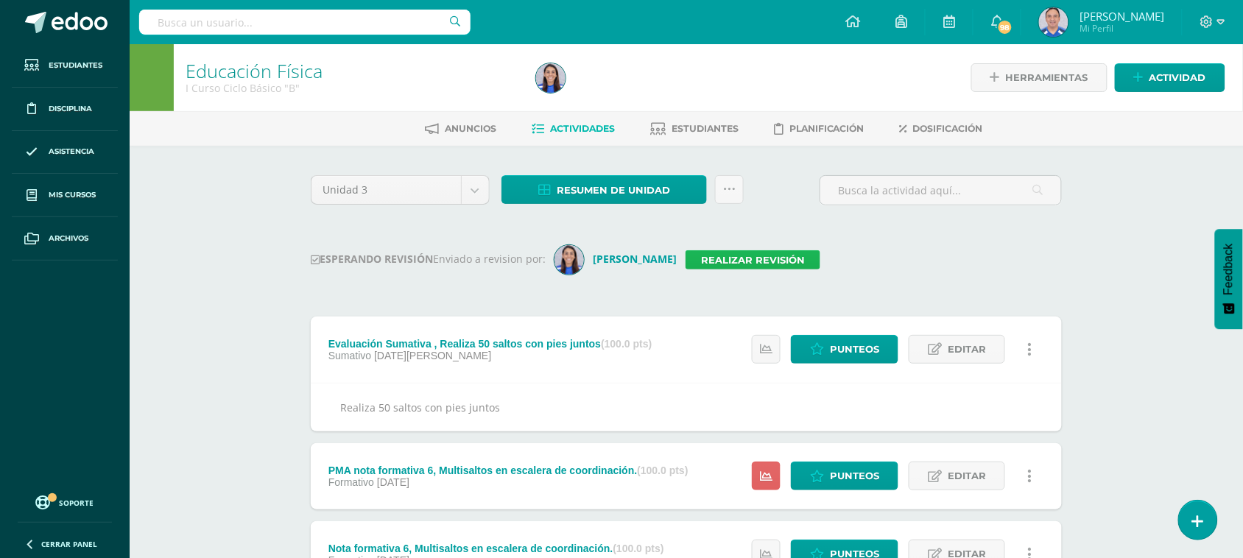
click at [767, 259] on link "Realizar revisión" at bounding box center [752, 259] width 135 height 19
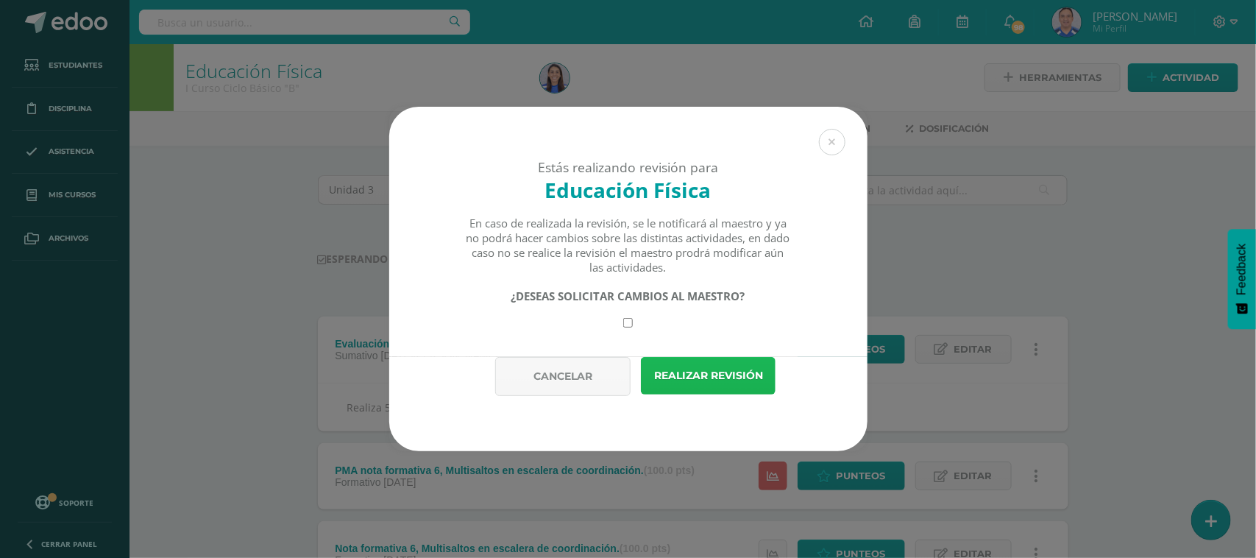
click at [741, 386] on button "Realizar revisión" at bounding box center [708, 376] width 135 height 38
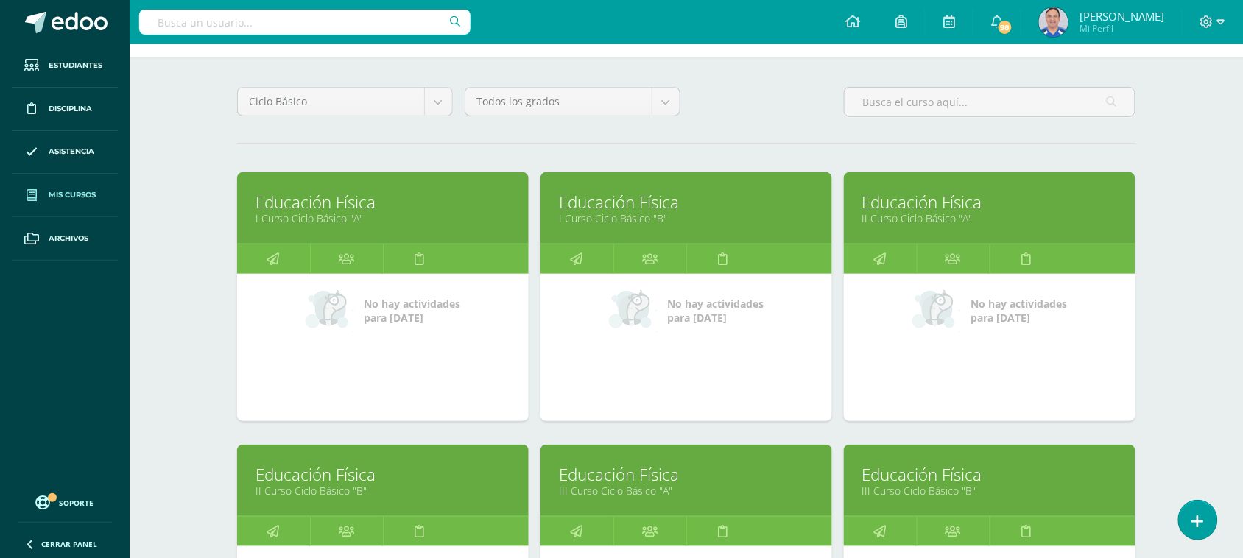
scroll to position [108, 0]
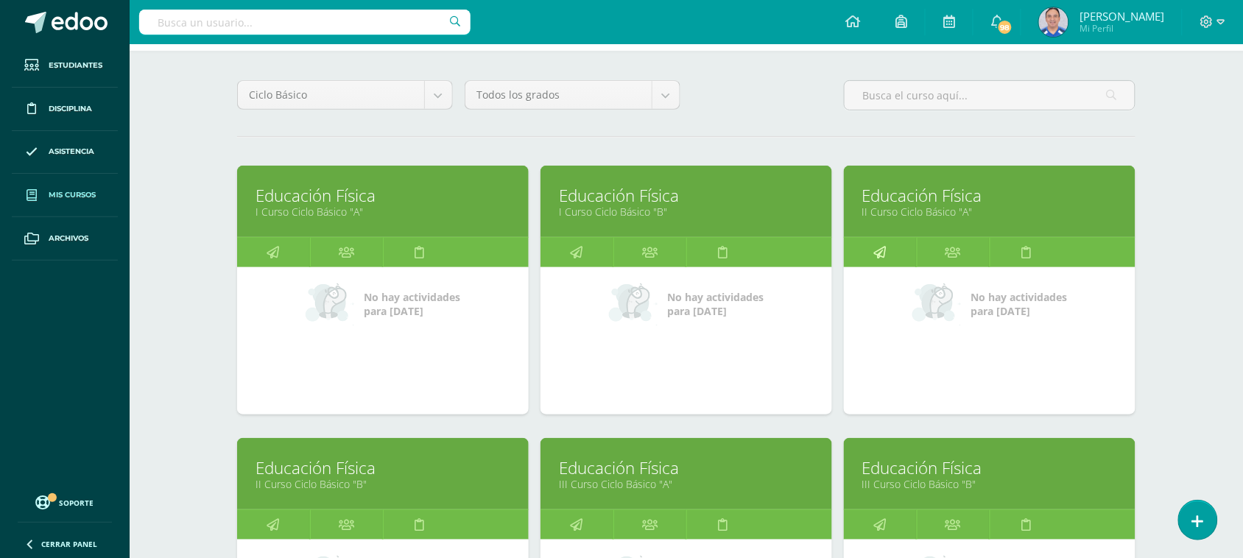
click at [860, 258] on link at bounding box center [880, 252] width 73 height 29
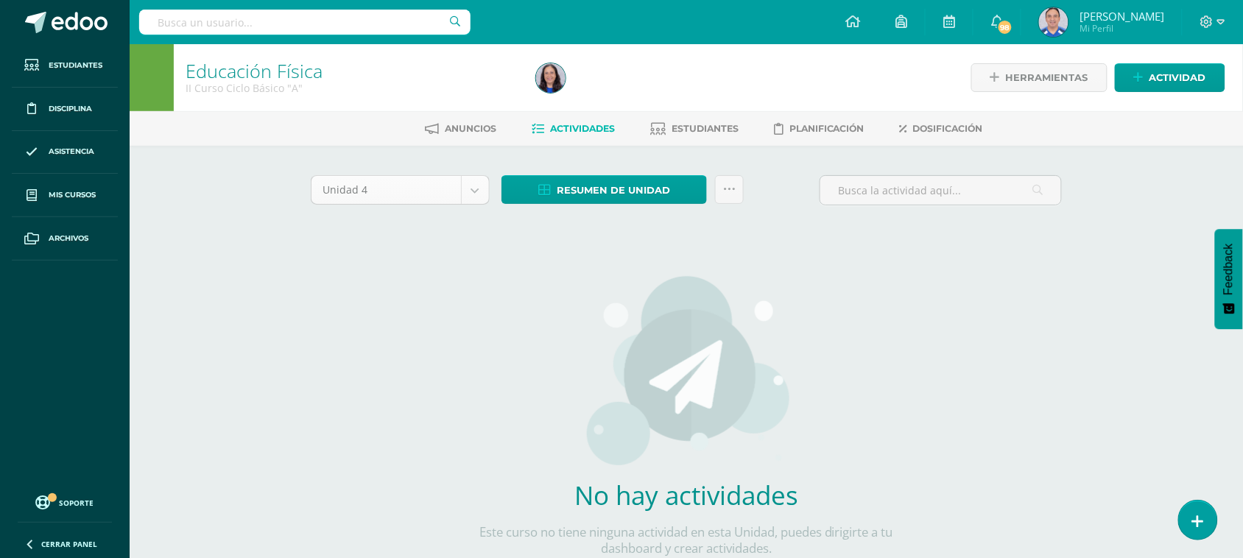
click at [482, 189] on body "Estudiantes Disciplina Asistencia Mis cursos Archivos Soporte Ayuda Reportar un…" at bounding box center [621, 316] width 1243 height 632
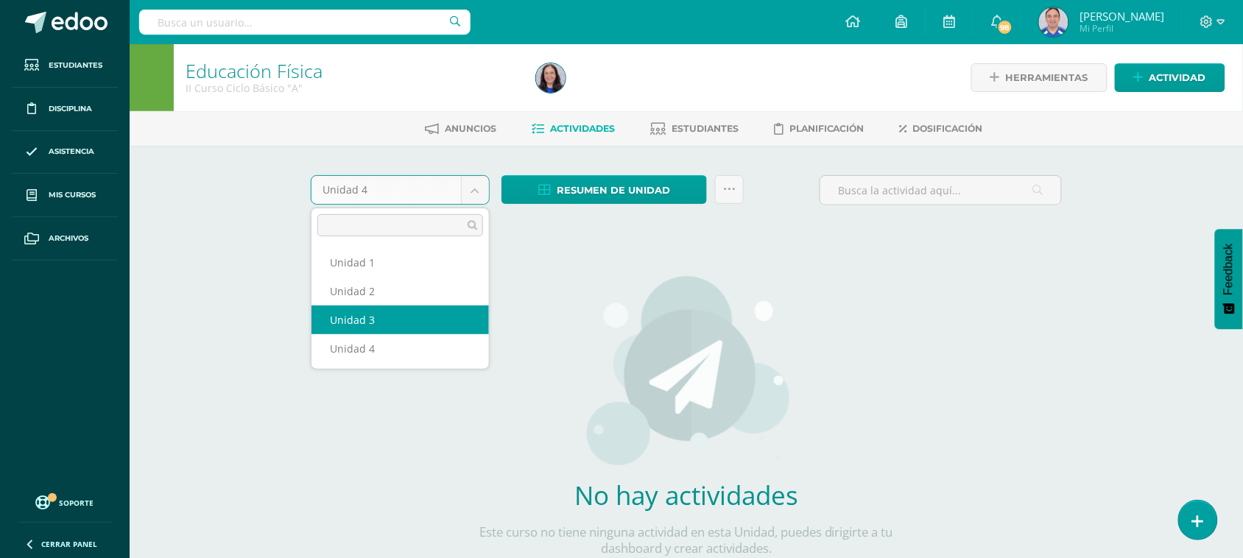
select select "Unidad 3"
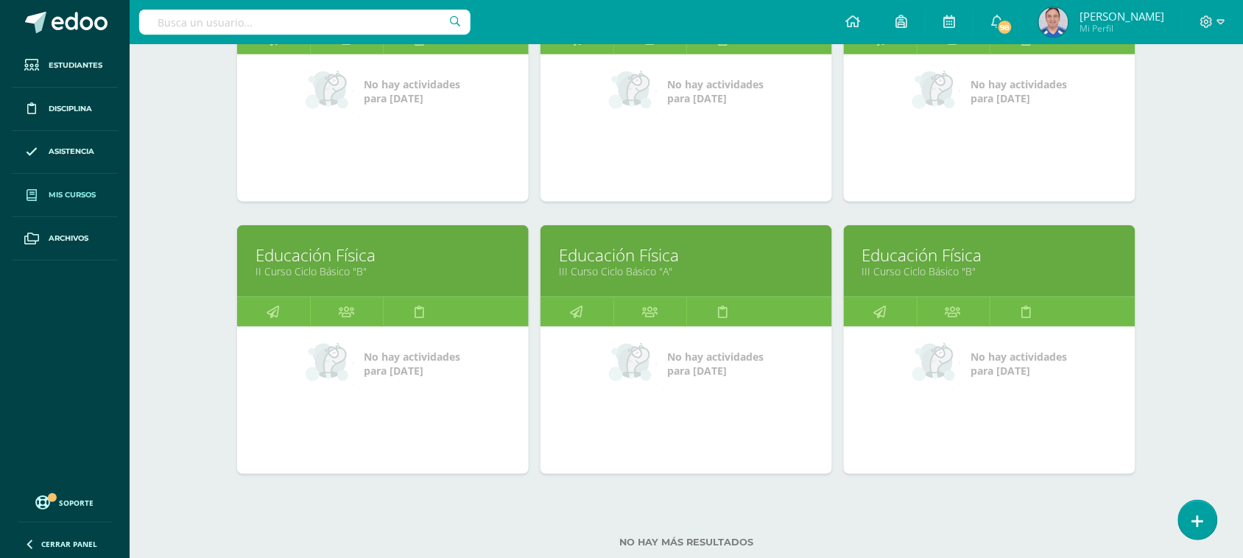
scroll to position [358, 0]
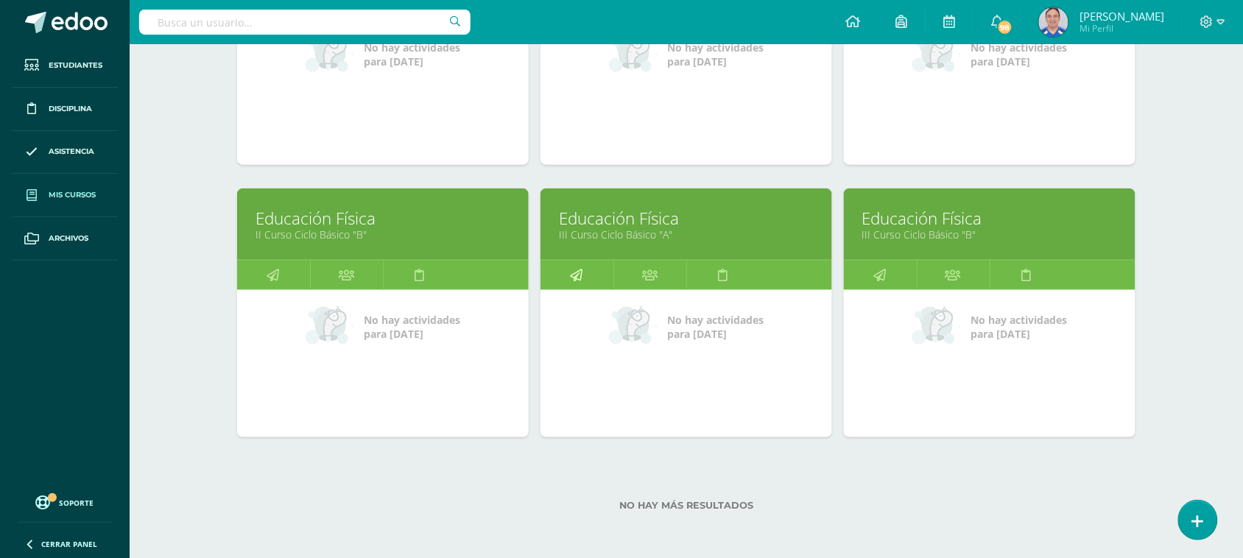
click at [598, 273] on link at bounding box center [576, 275] width 73 height 29
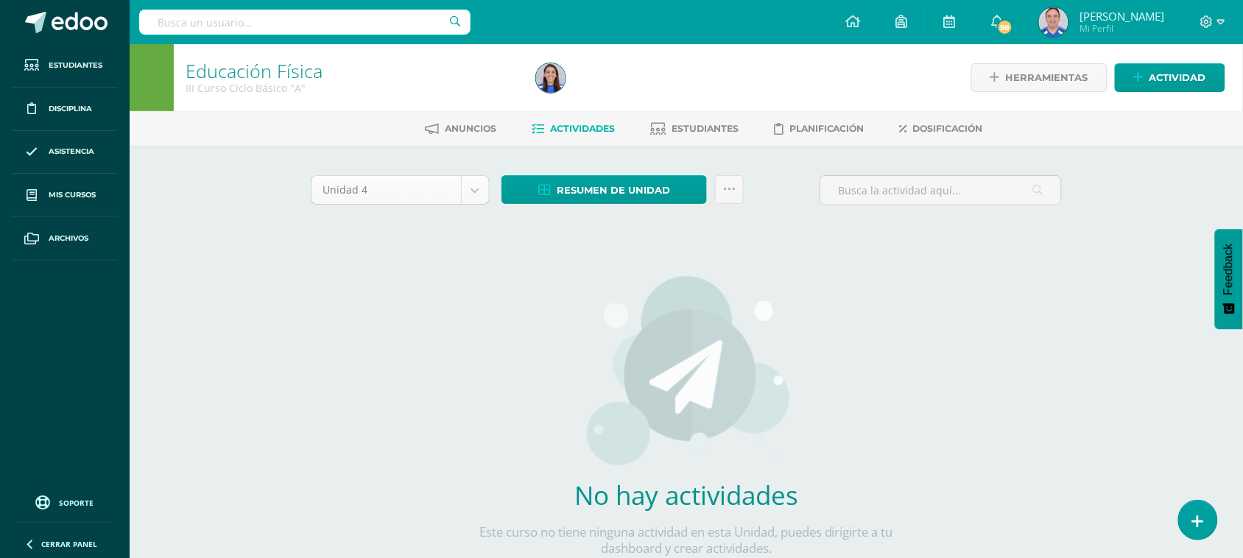
click at [476, 190] on body "Estudiantes Disciplina Asistencia Mis cursos Archivos Soporte Ayuda Reportar un…" at bounding box center [621, 316] width 1243 height 632
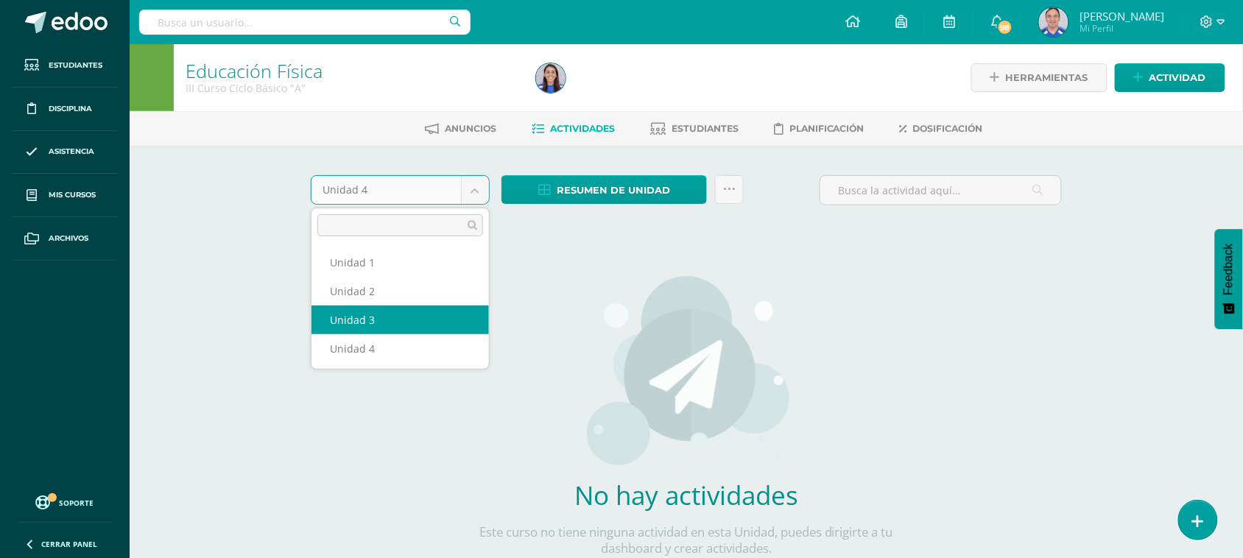
select select "Unidad 3"
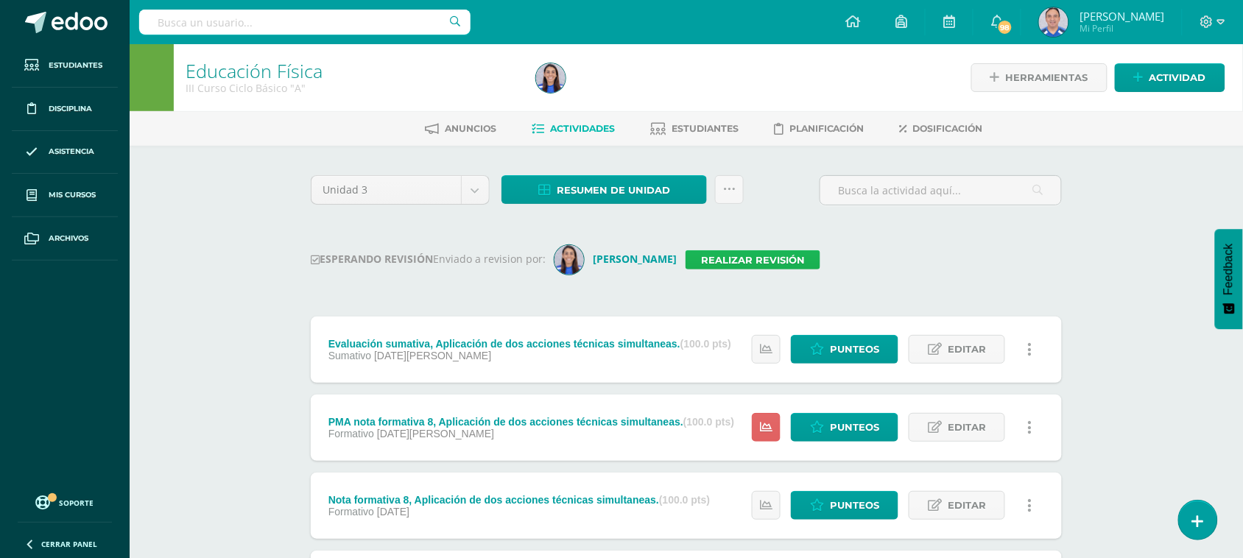
click at [774, 261] on link "Realizar revisión" at bounding box center [752, 259] width 135 height 19
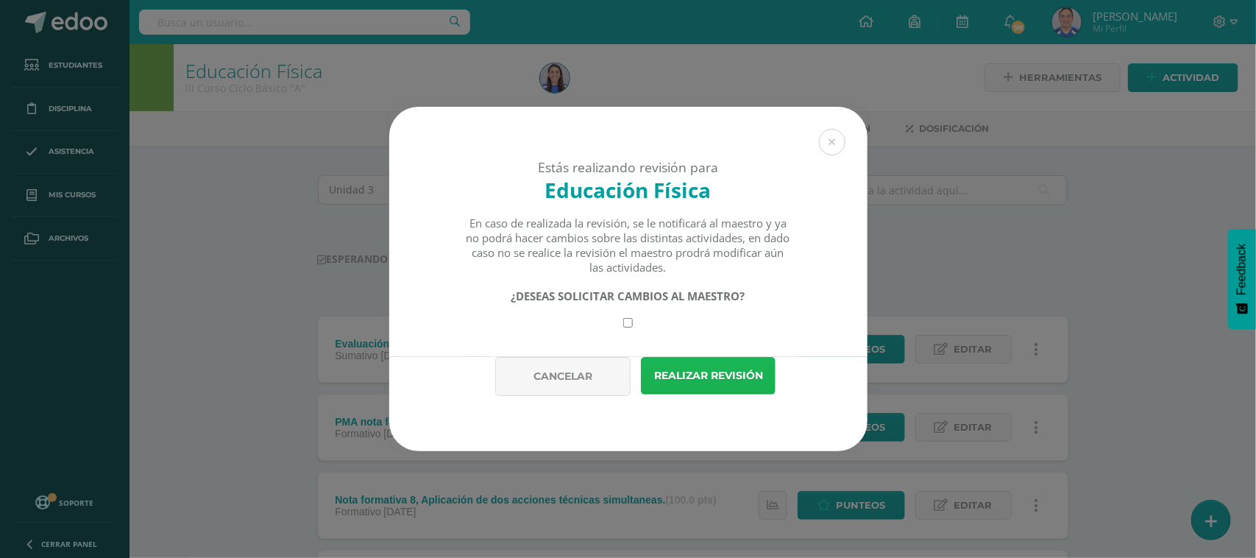
click at [708, 392] on button "Realizar revisión" at bounding box center [708, 376] width 135 height 38
click at [624, 320] on input "checkbox" at bounding box center [628, 323] width 10 height 10
checkbox input "true"
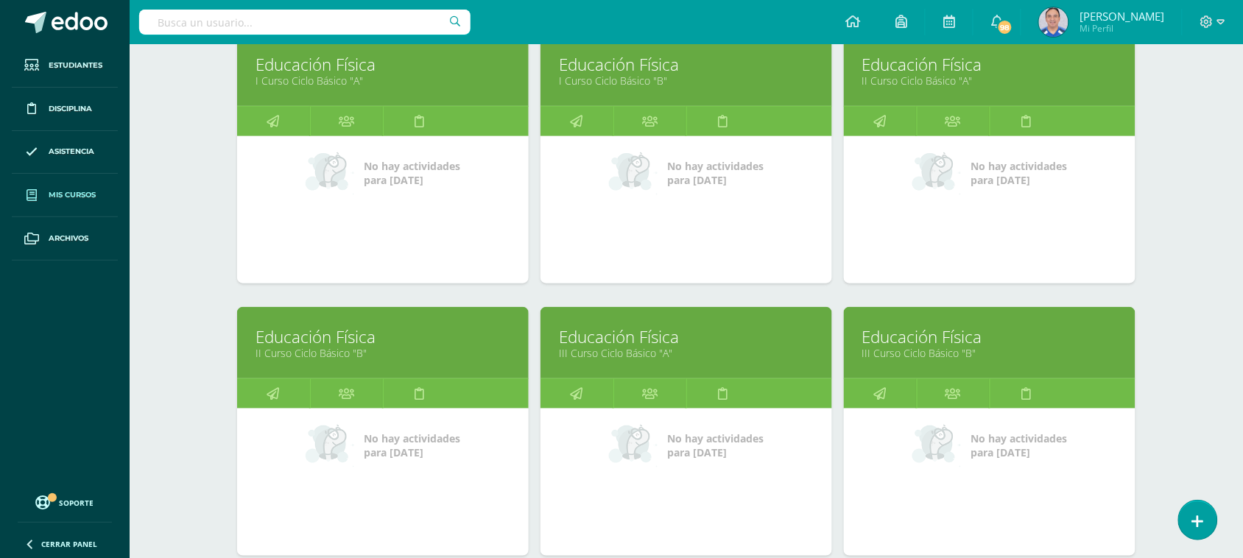
scroll to position [358, 0]
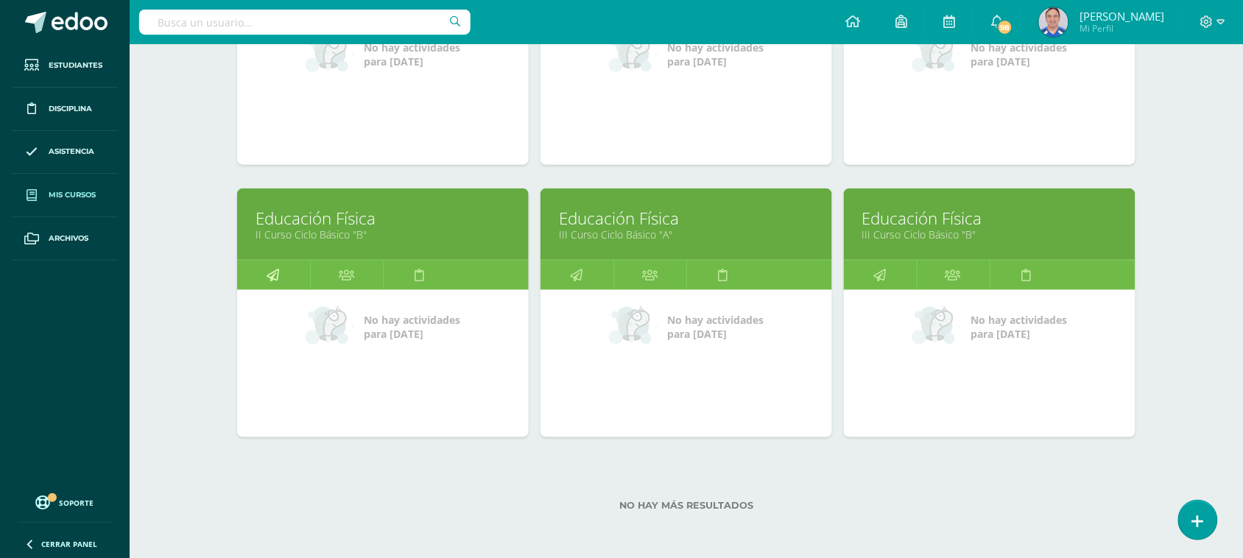
click at [289, 264] on link at bounding box center [273, 275] width 73 height 29
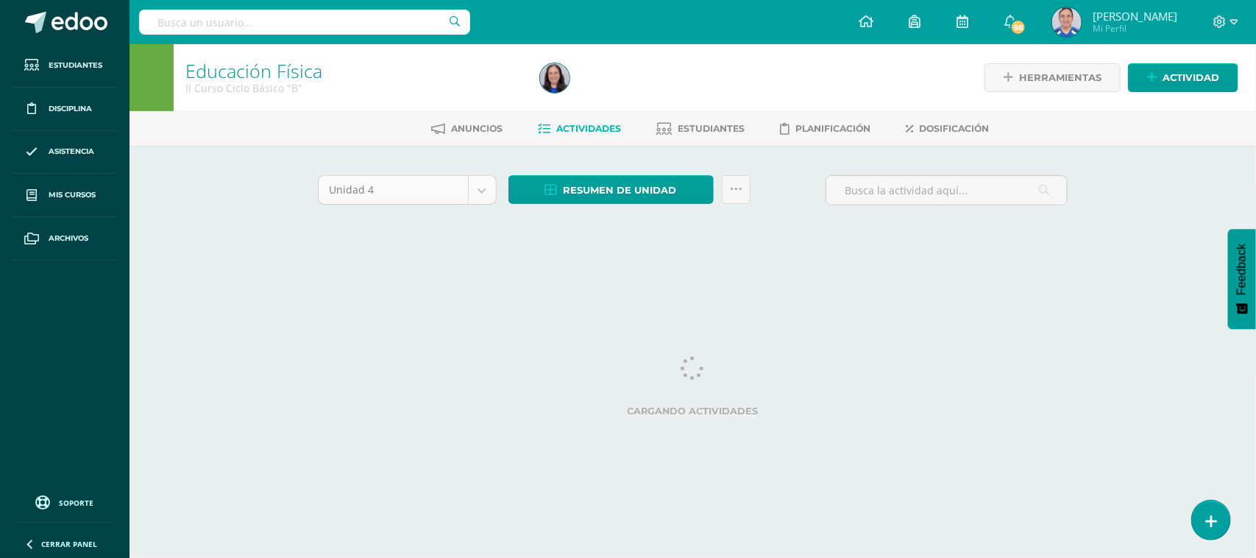
click at [479, 192] on body "Estudiantes Disciplina Asistencia Mis cursos Archivos Soporte Ayuda Reportar un…" at bounding box center [628, 137] width 1256 height 275
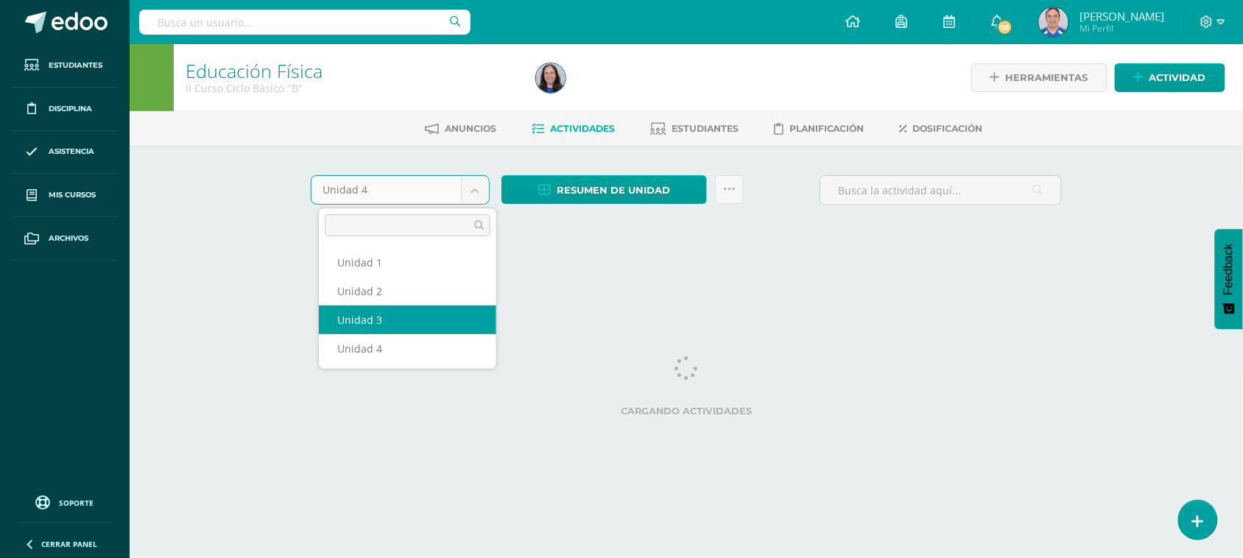
select select "Unidad 3"
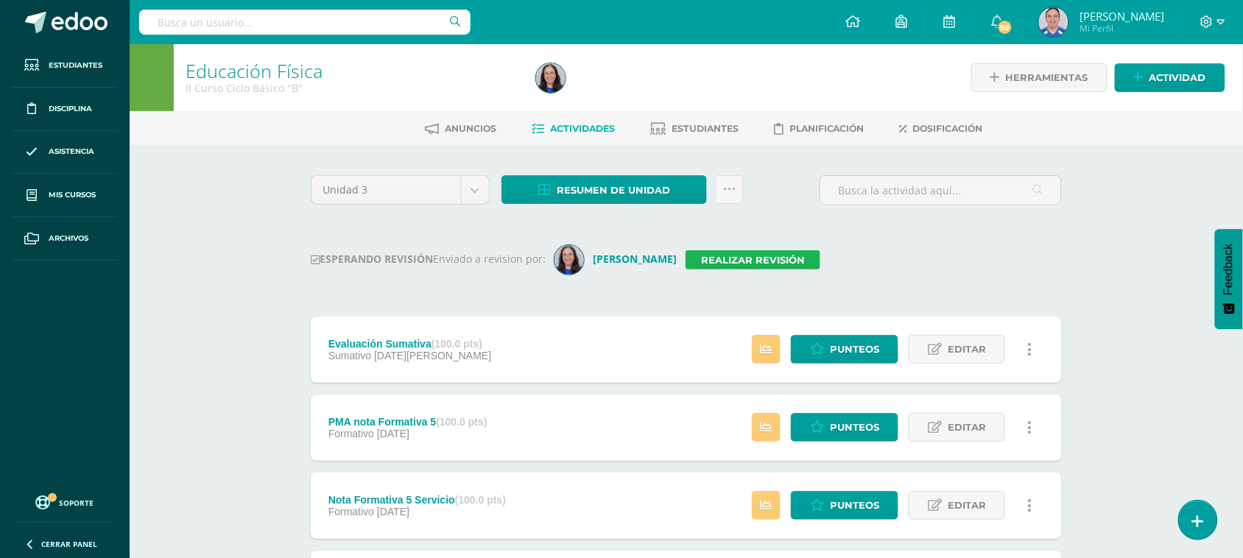
click at [771, 250] on link "Realizar revisión" at bounding box center [752, 259] width 135 height 19
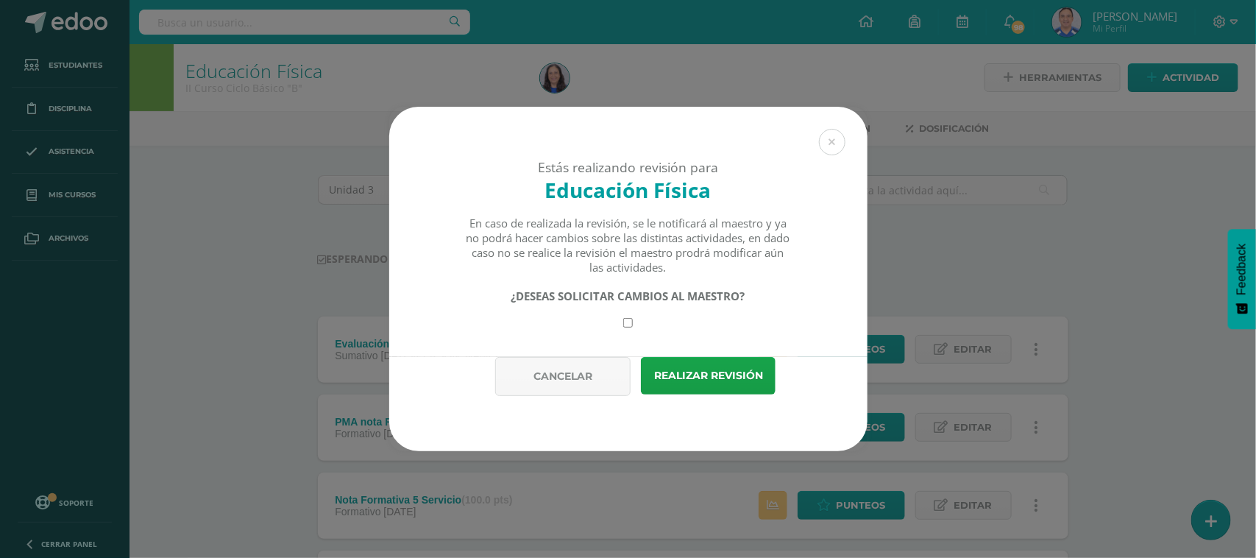
click at [627, 328] on input "checkbox" at bounding box center [628, 323] width 10 height 10
checkbox input "true"
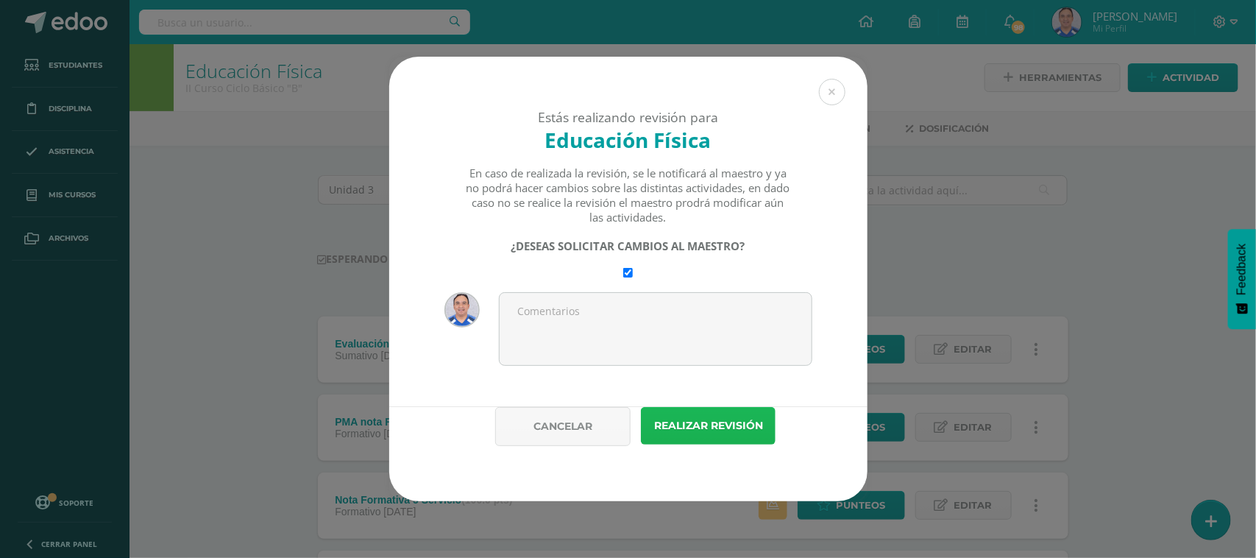
click at [713, 439] on button "Realizar revisión" at bounding box center [708, 426] width 135 height 38
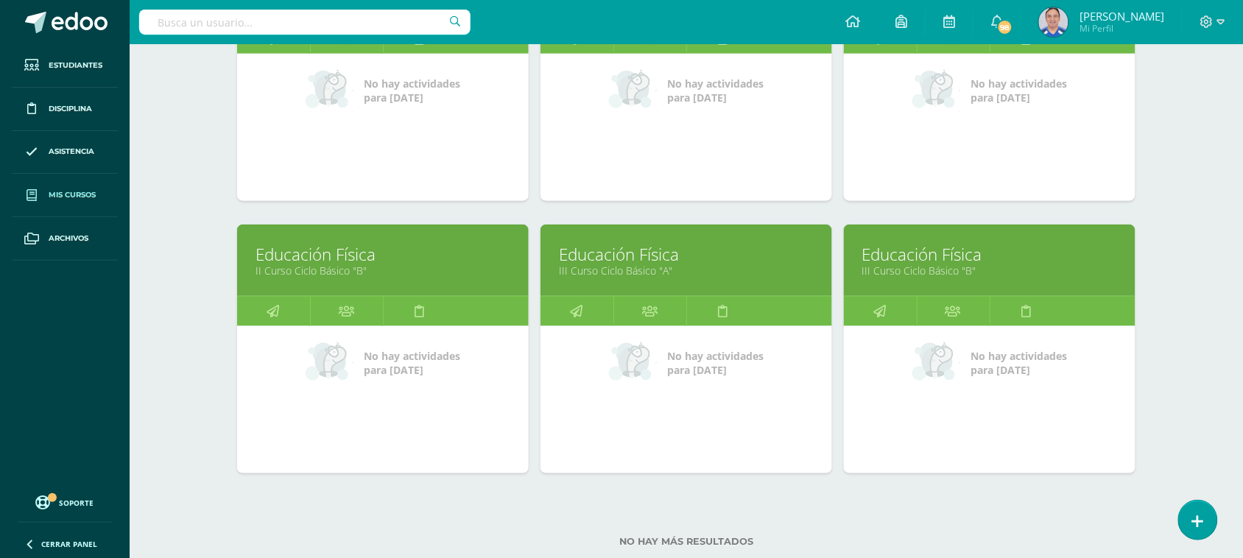
scroll to position [333, 0]
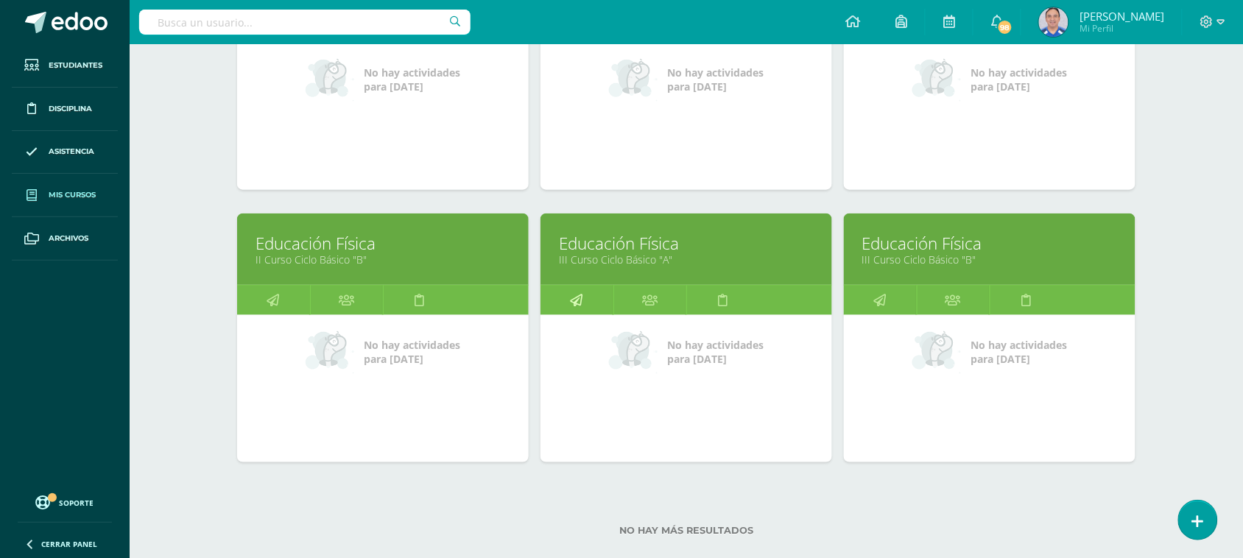
click at [601, 300] on link at bounding box center [576, 300] width 73 height 29
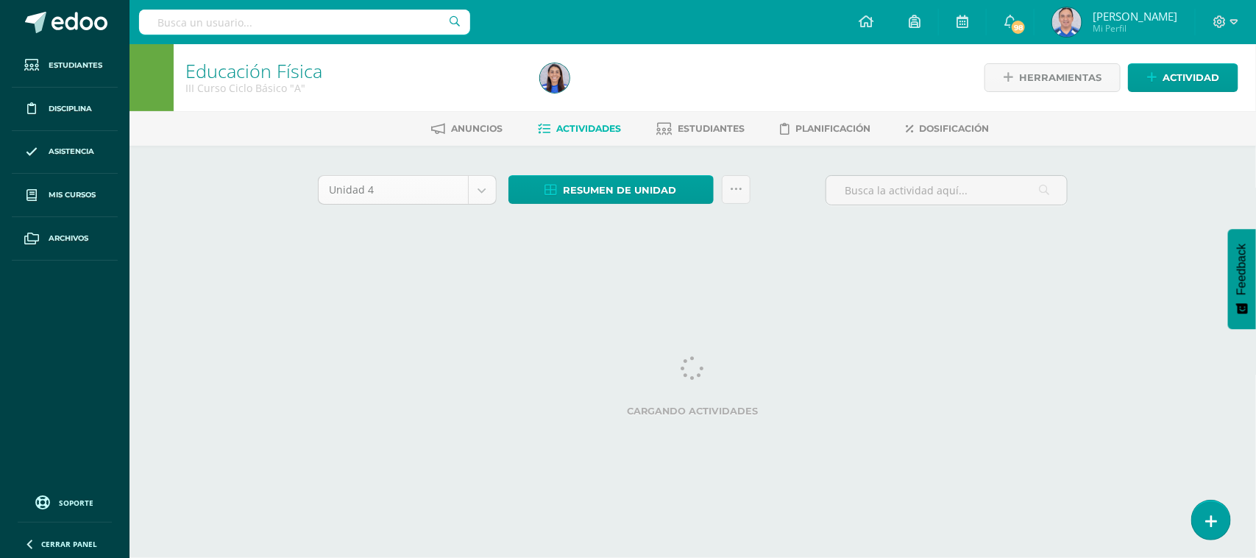
click at [482, 193] on body "Estudiantes Disciplina Asistencia Mis cursos Archivos Soporte Ayuda Reportar un…" at bounding box center [628, 137] width 1256 height 275
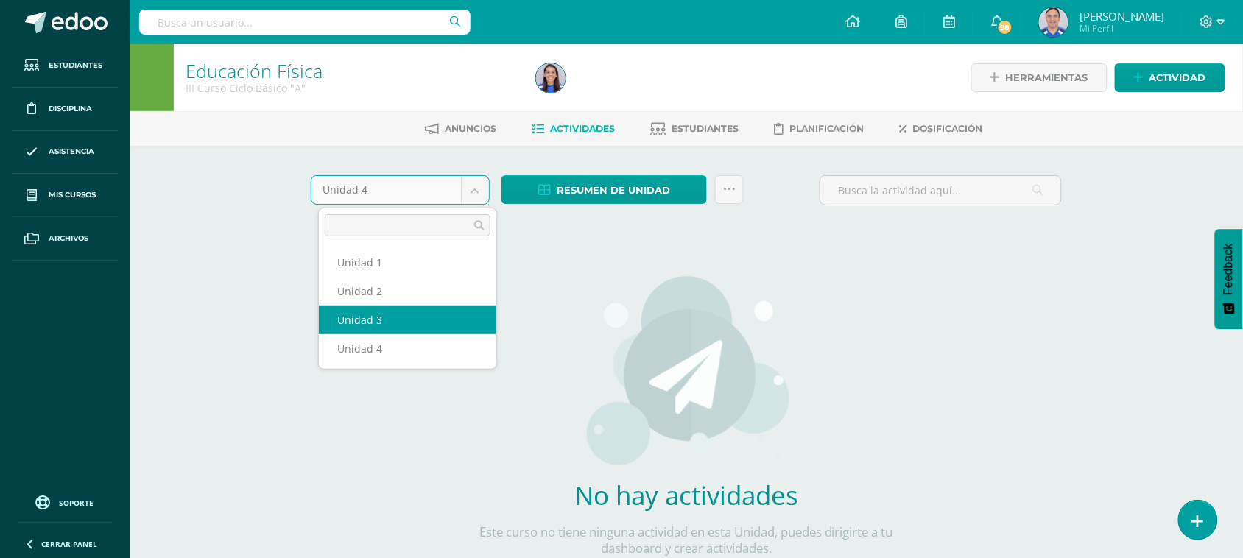
select select "Unidad 3"
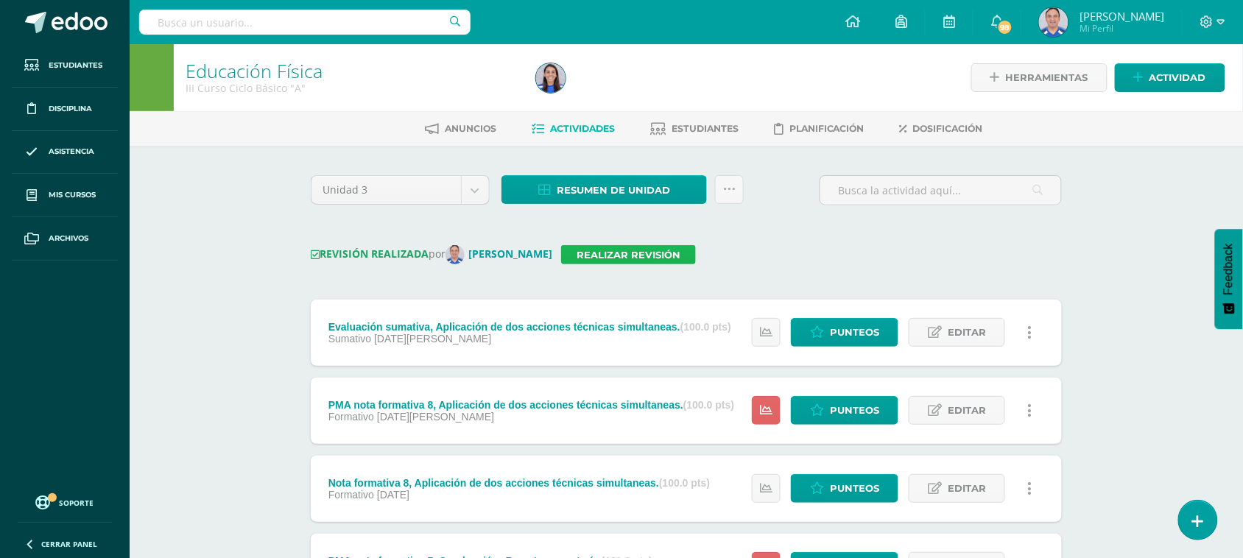
click at [642, 256] on link "Realizar revisión" at bounding box center [628, 254] width 135 height 19
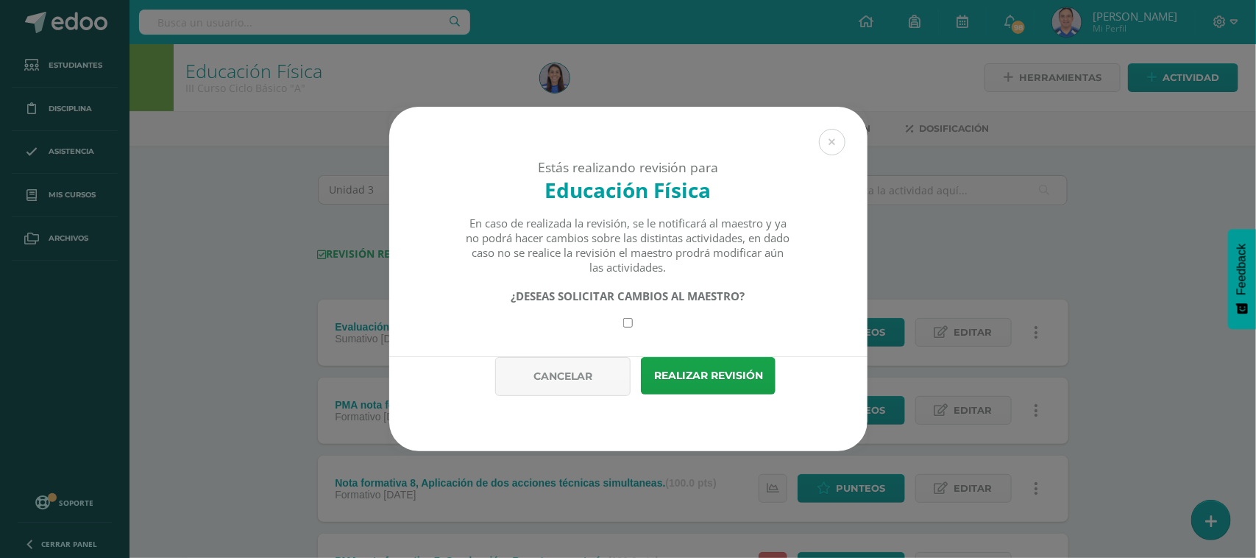
click at [628, 322] on input "checkbox" at bounding box center [628, 323] width 10 height 10
checkbox input "true"
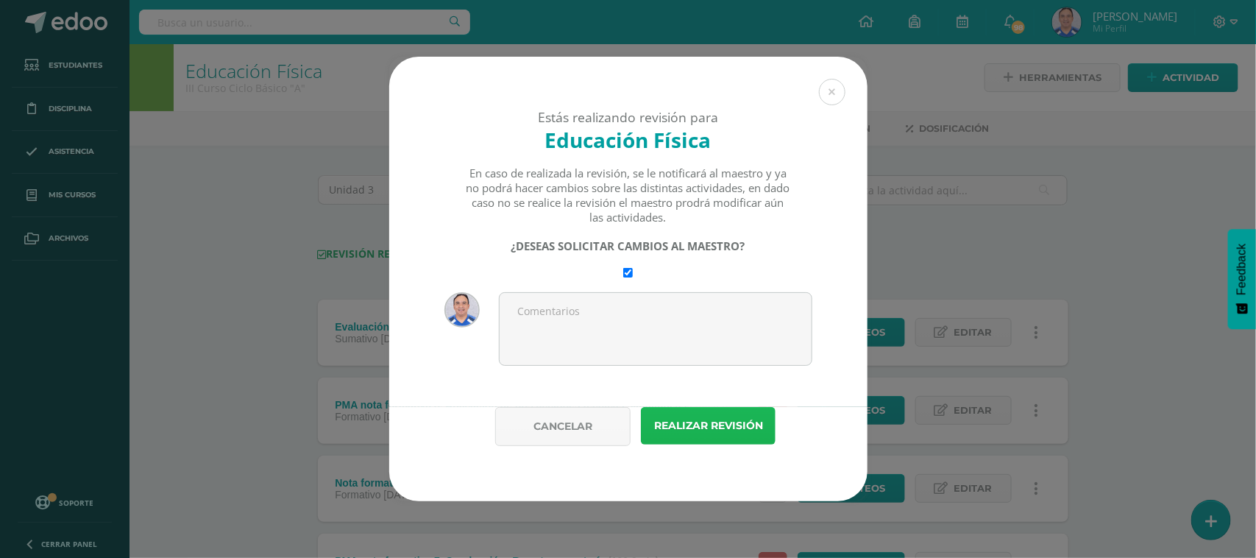
click at [741, 424] on button "Realizar revisión" at bounding box center [708, 426] width 135 height 38
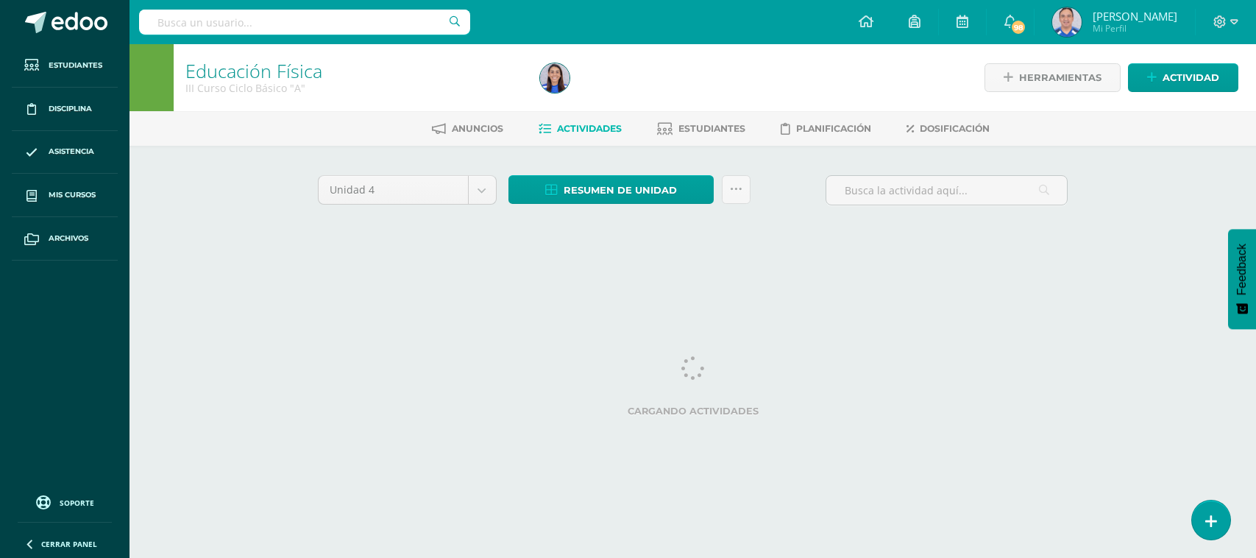
select select "Unidad 3"
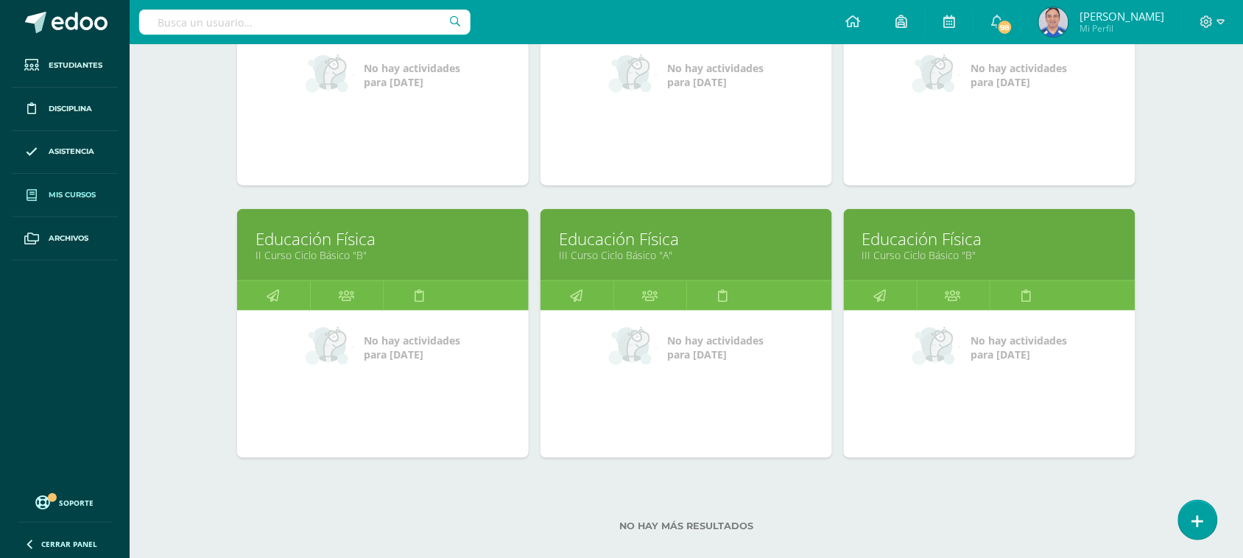
scroll to position [358, 0]
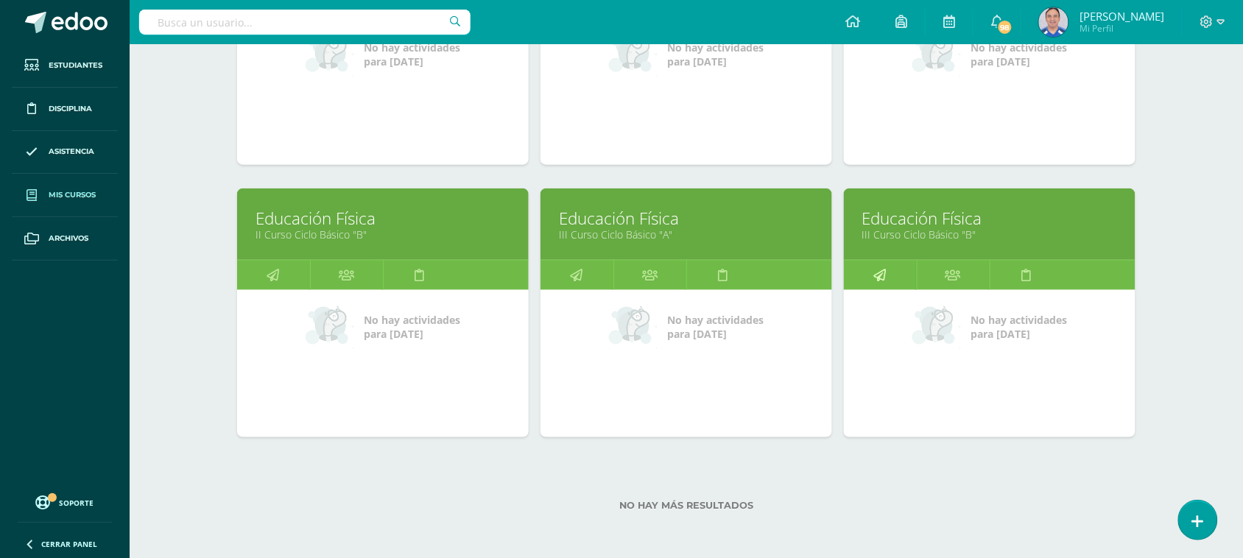
click at [894, 283] on link at bounding box center [880, 275] width 73 height 29
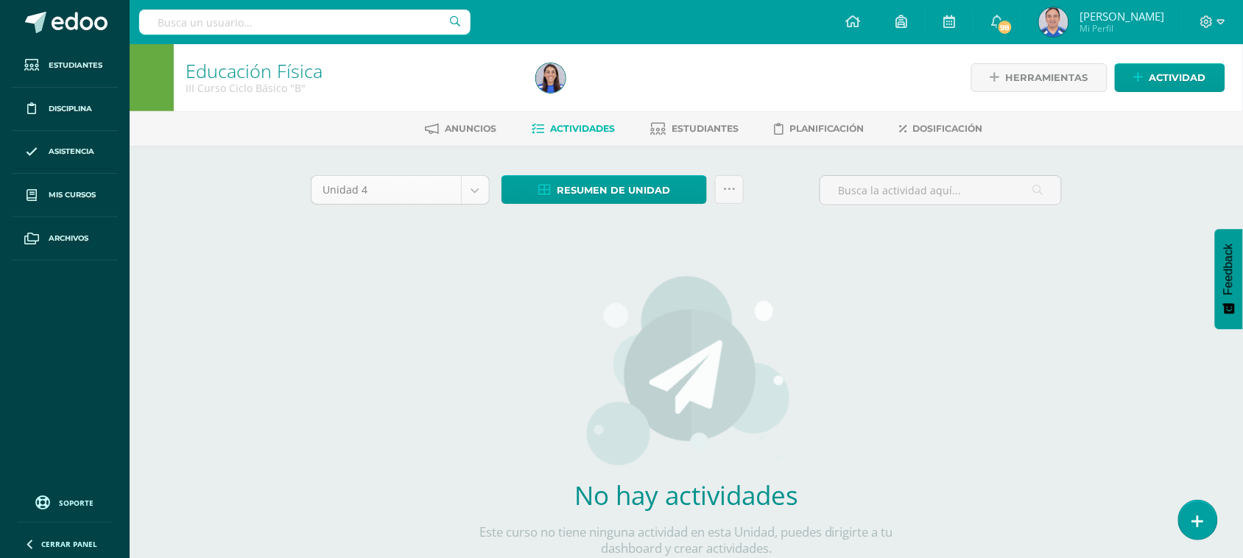
click at [473, 185] on body "Estudiantes Disciplina Asistencia Mis cursos Archivos Soporte Ayuda Reportar un…" at bounding box center [621, 316] width 1243 height 632
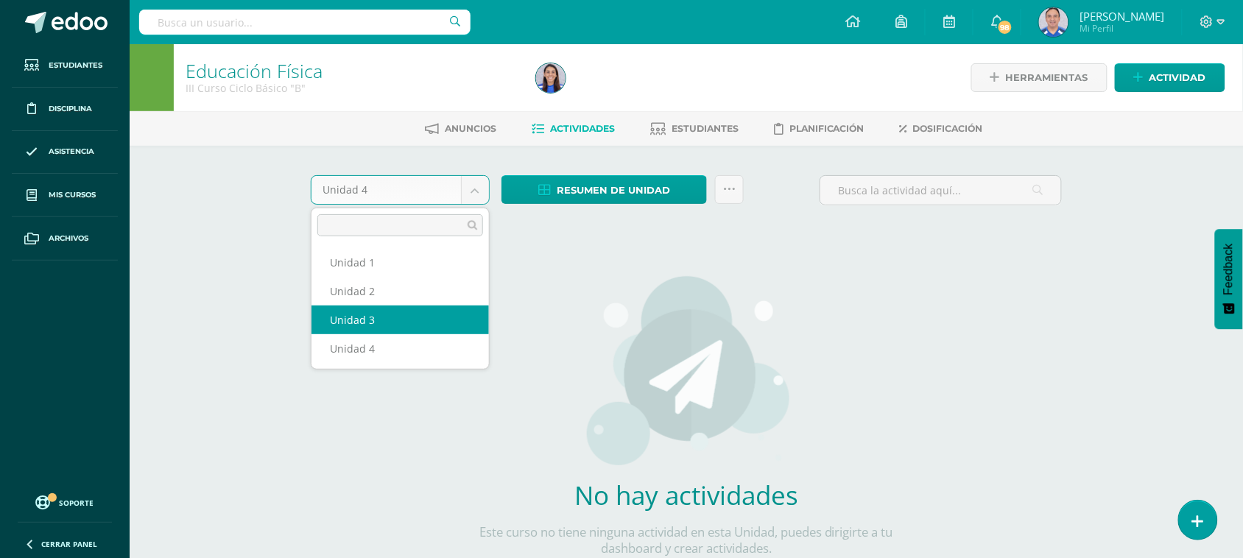
select select "Unidad 3"
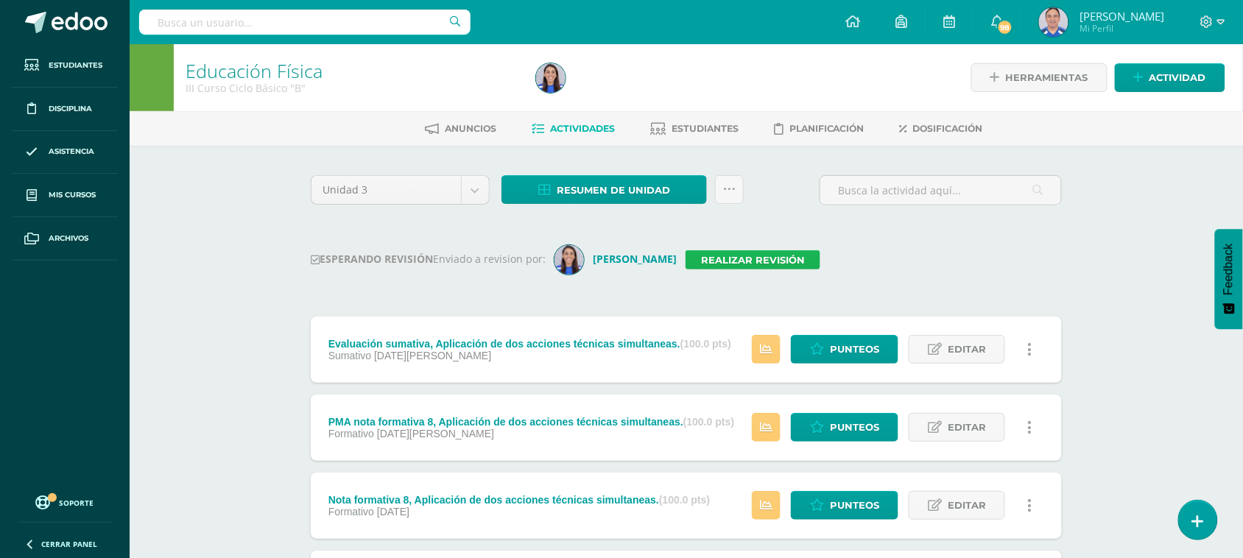
click at [762, 261] on link "Realizar revisión" at bounding box center [752, 259] width 135 height 19
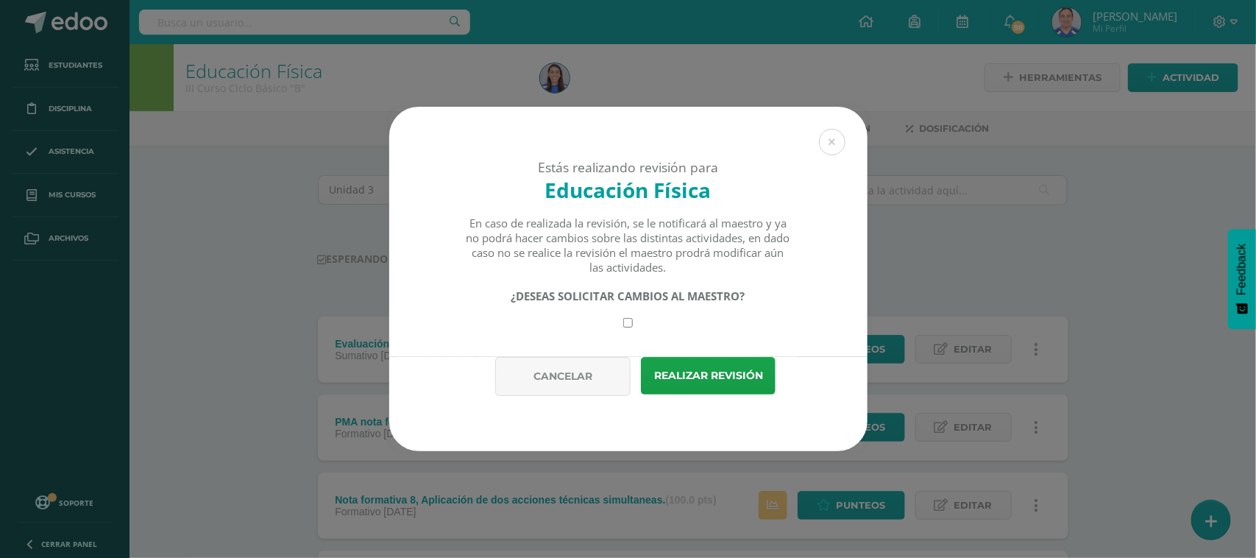
click at [634, 322] on div "¿DESEAS SOLICITAR CAMBIOS AL MAESTRO?" at bounding box center [628, 308] width 326 height 39
click at [626, 328] on input "checkbox" at bounding box center [628, 323] width 10 height 10
checkbox input "true"
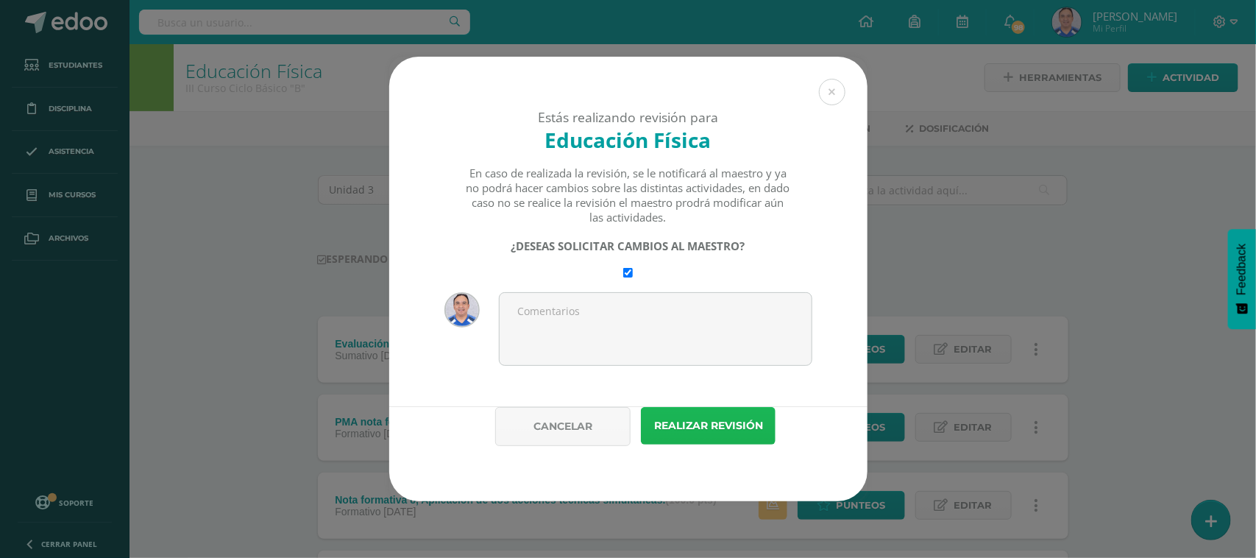
click at [746, 428] on button "Realizar revisión" at bounding box center [708, 426] width 135 height 38
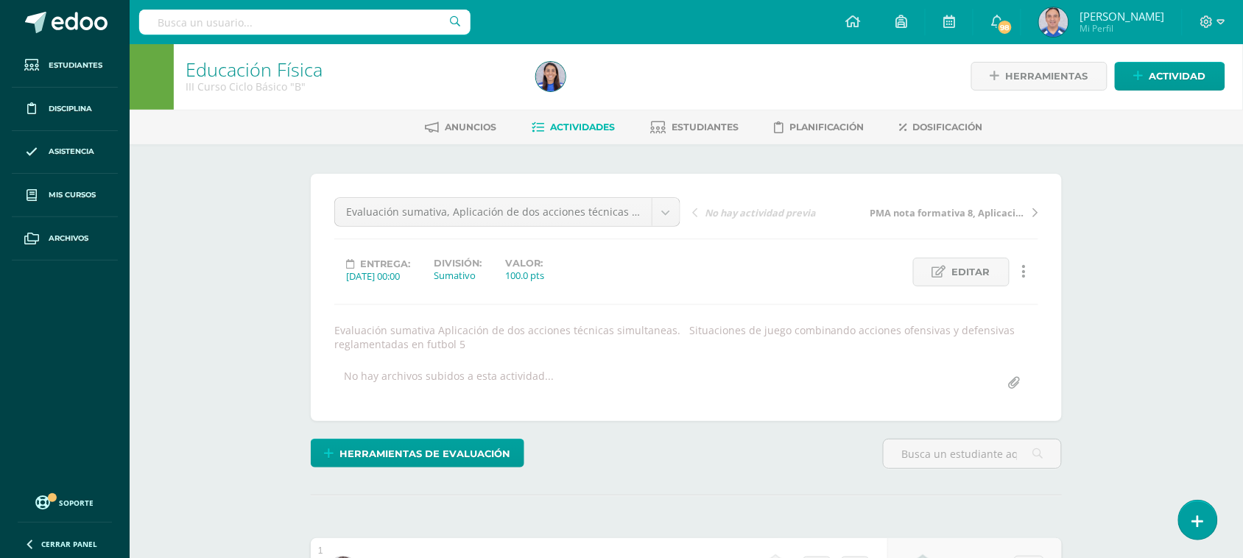
scroll to position [2, 0]
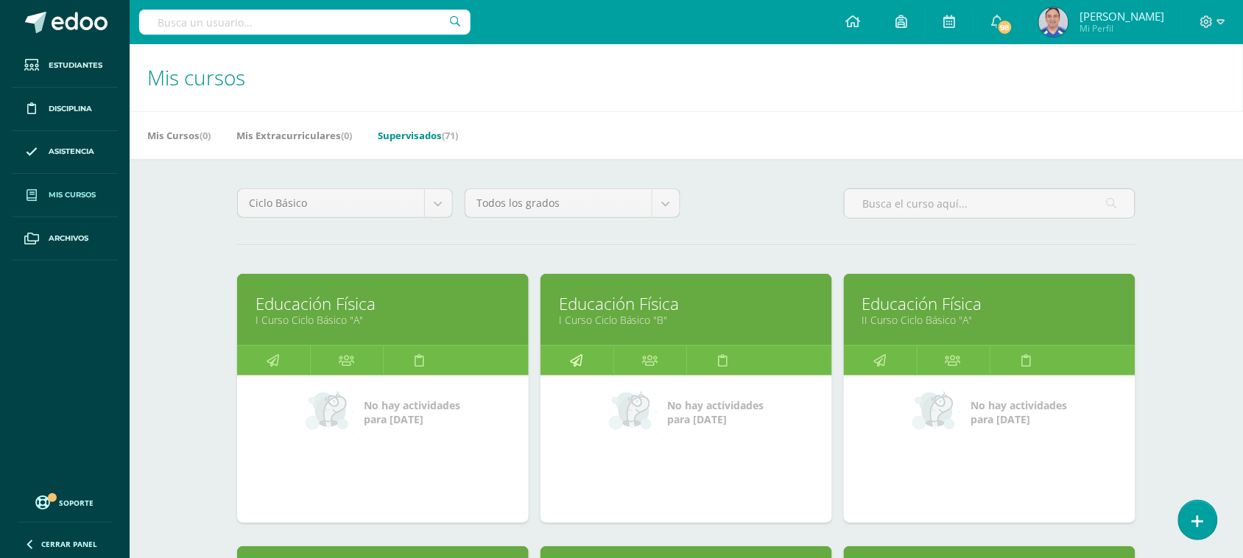
click at [598, 361] on link at bounding box center [576, 360] width 73 height 29
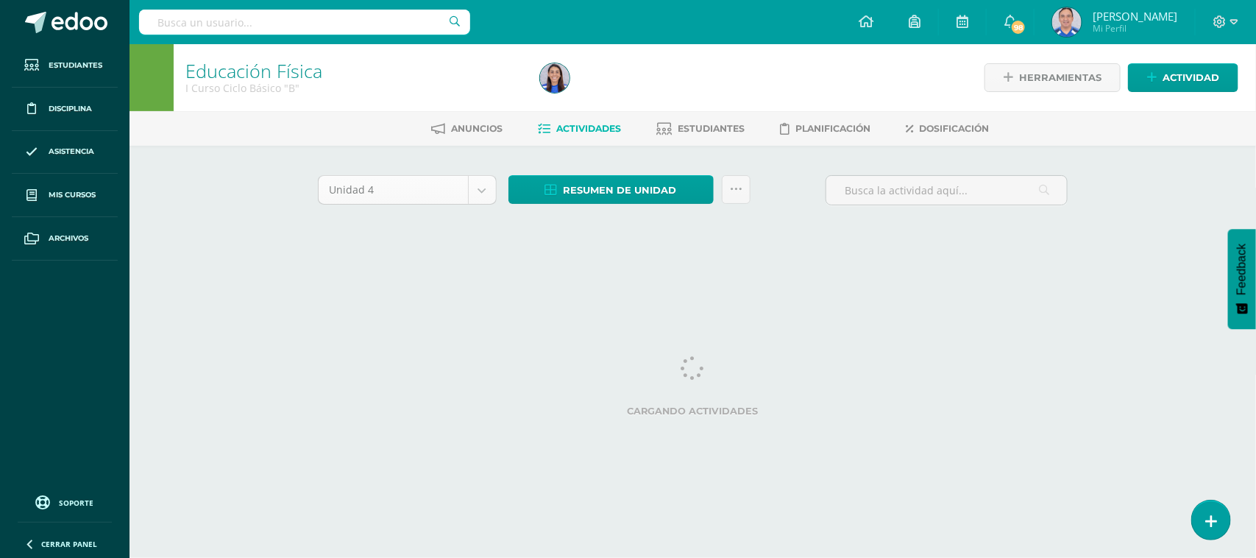
click at [486, 190] on body "Estudiantes Disciplina Asistencia Mis cursos Archivos Soporte Ayuda Reportar un…" at bounding box center [628, 137] width 1256 height 275
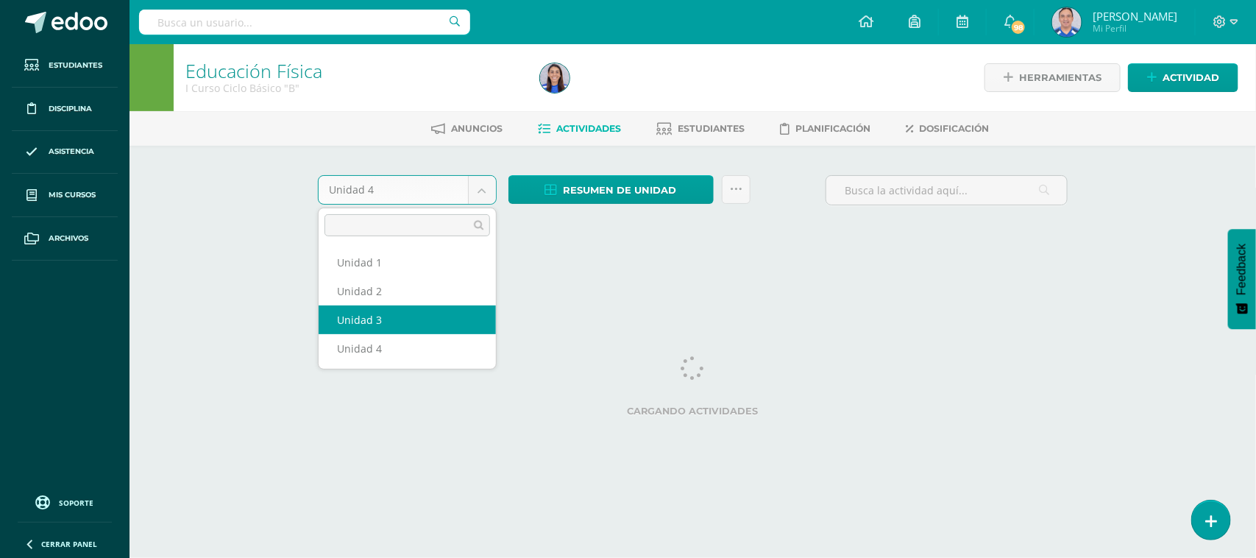
select select "Unidad 3"
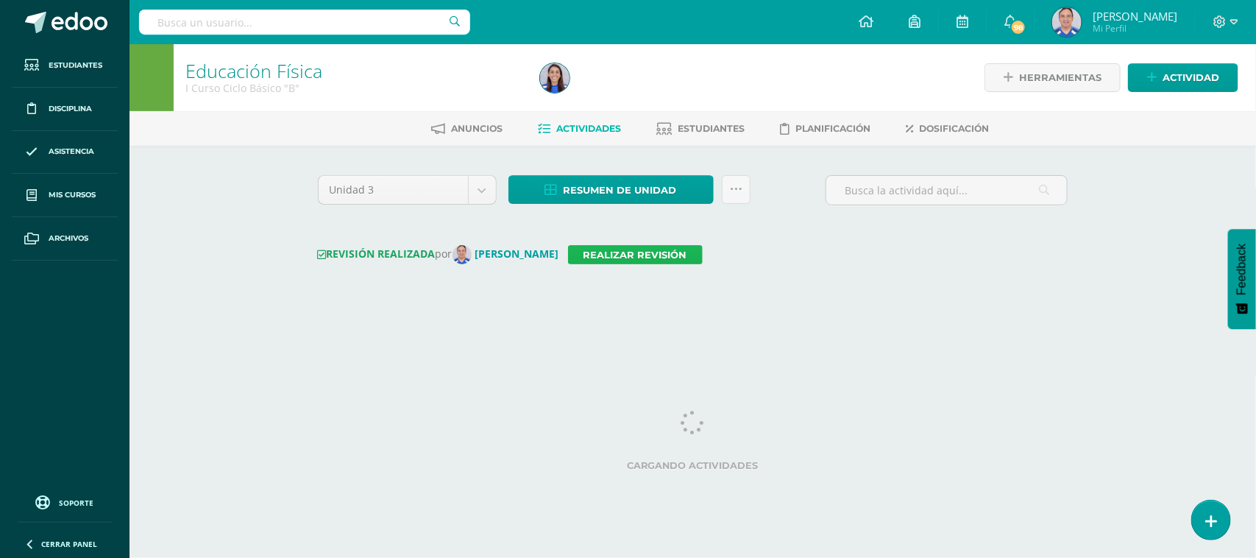
click at [629, 256] on link "Realizar revisión" at bounding box center [635, 254] width 135 height 19
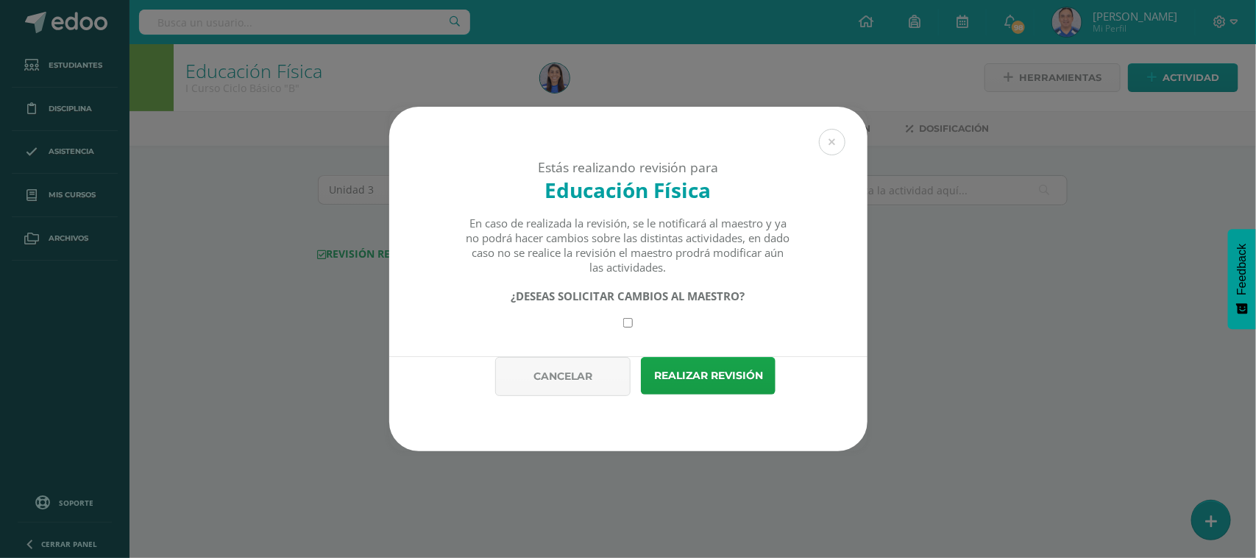
click at [626, 325] on input "checkbox" at bounding box center [628, 323] width 10 height 10
checkbox input "true"
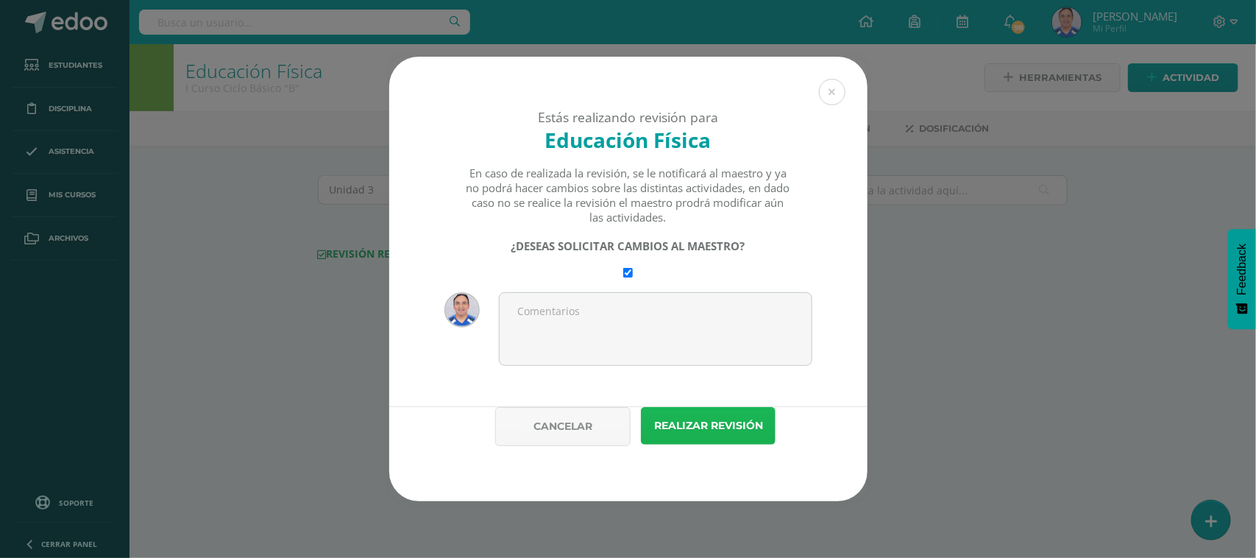
click at [710, 439] on button "Realizar revisión" at bounding box center [708, 426] width 135 height 38
